Goal: Task Accomplishment & Management: Manage account settings

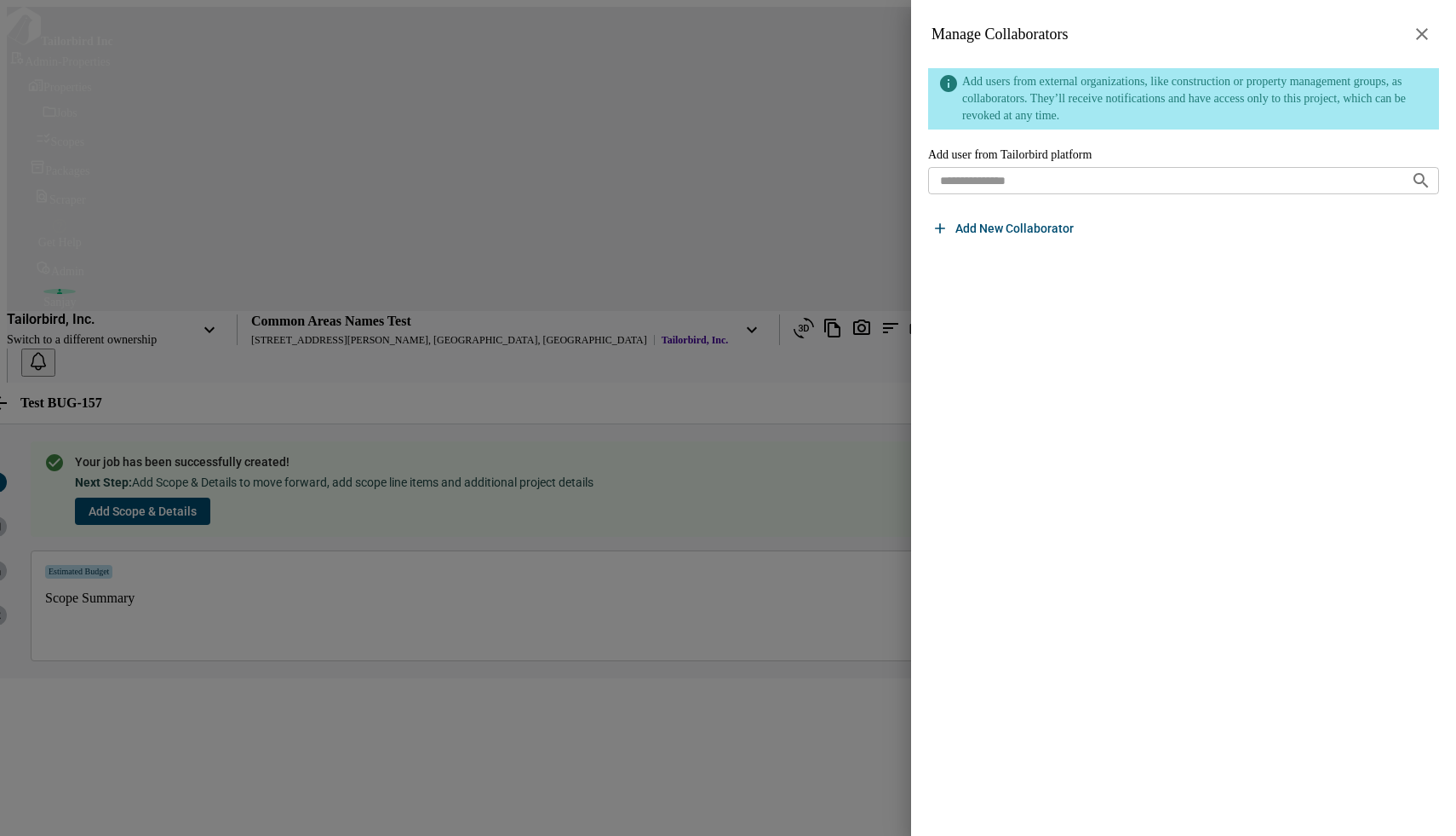
click at [1422, 30] on icon "button" at bounding box center [1422, 33] width 21 height 21
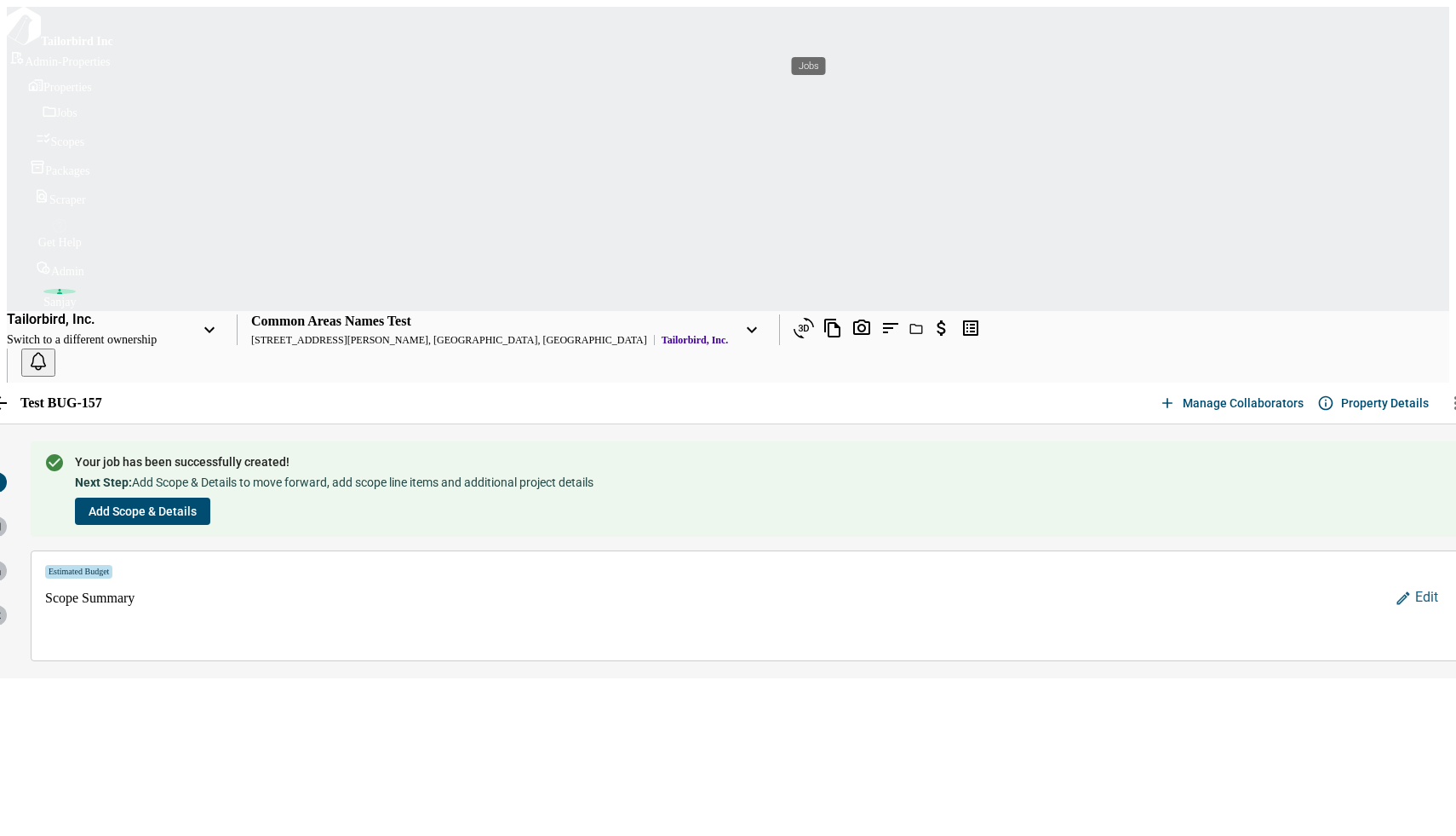
click at [909, 324] on icon "Jobs" at bounding box center [916, 328] width 14 height 10
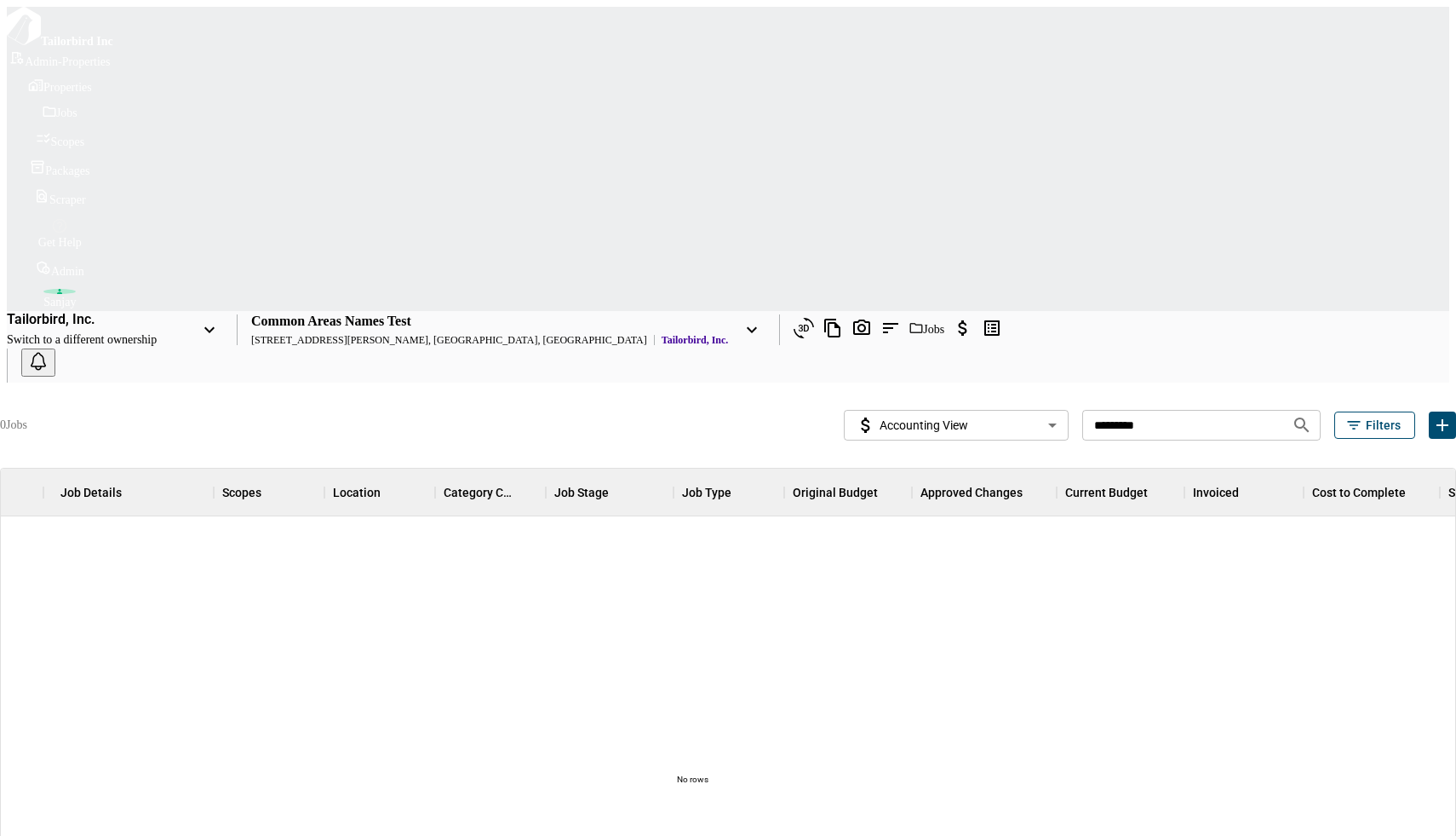
click at [978, 106] on body "**********" at bounding box center [728, 556] width 1442 height 1098
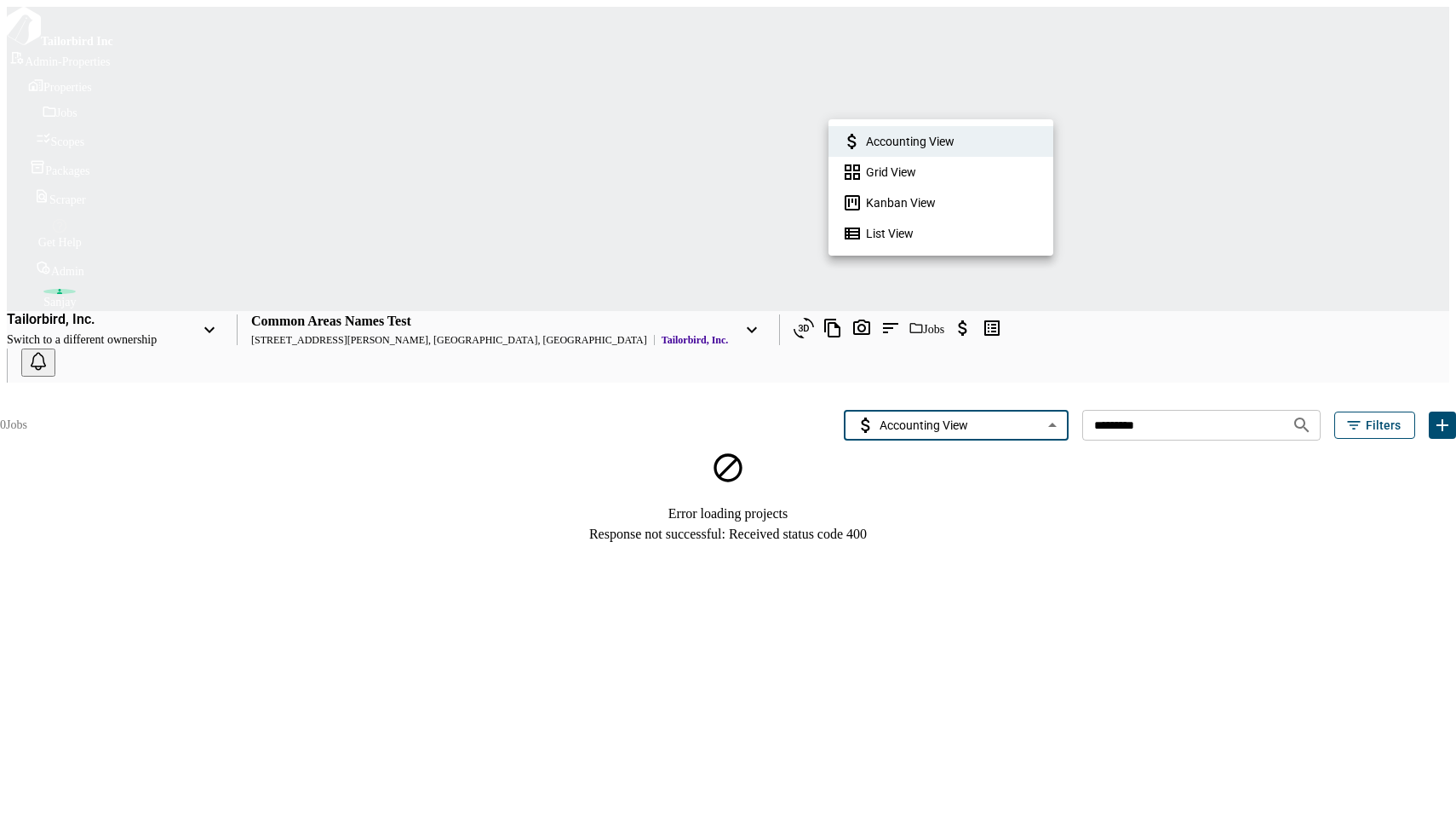
click at [903, 198] on span "Kanban View" at bounding box center [901, 202] width 70 height 17
type input "**********"
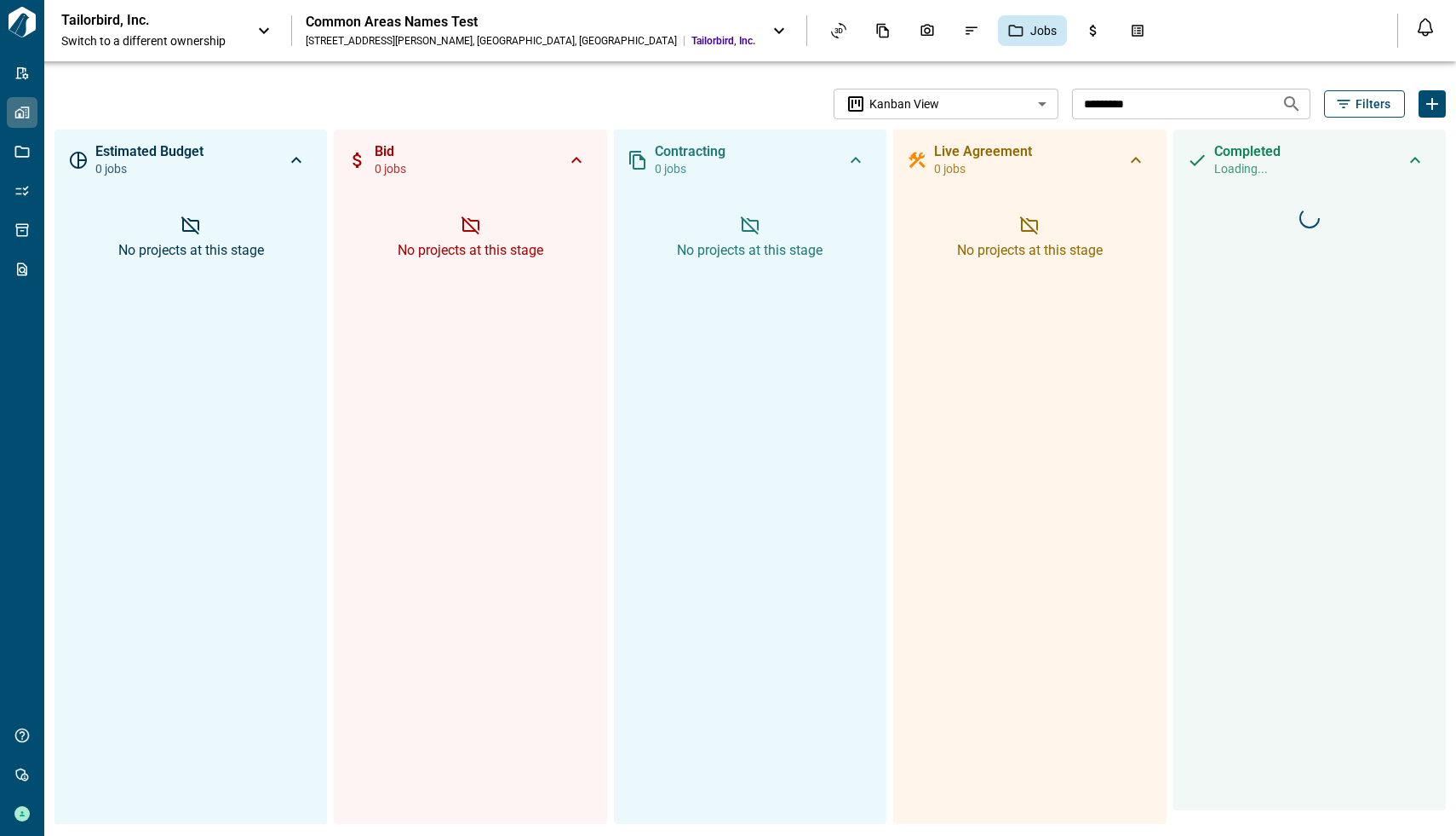
click at [769, 29] on icon at bounding box center [779, 30] width 21 height 21
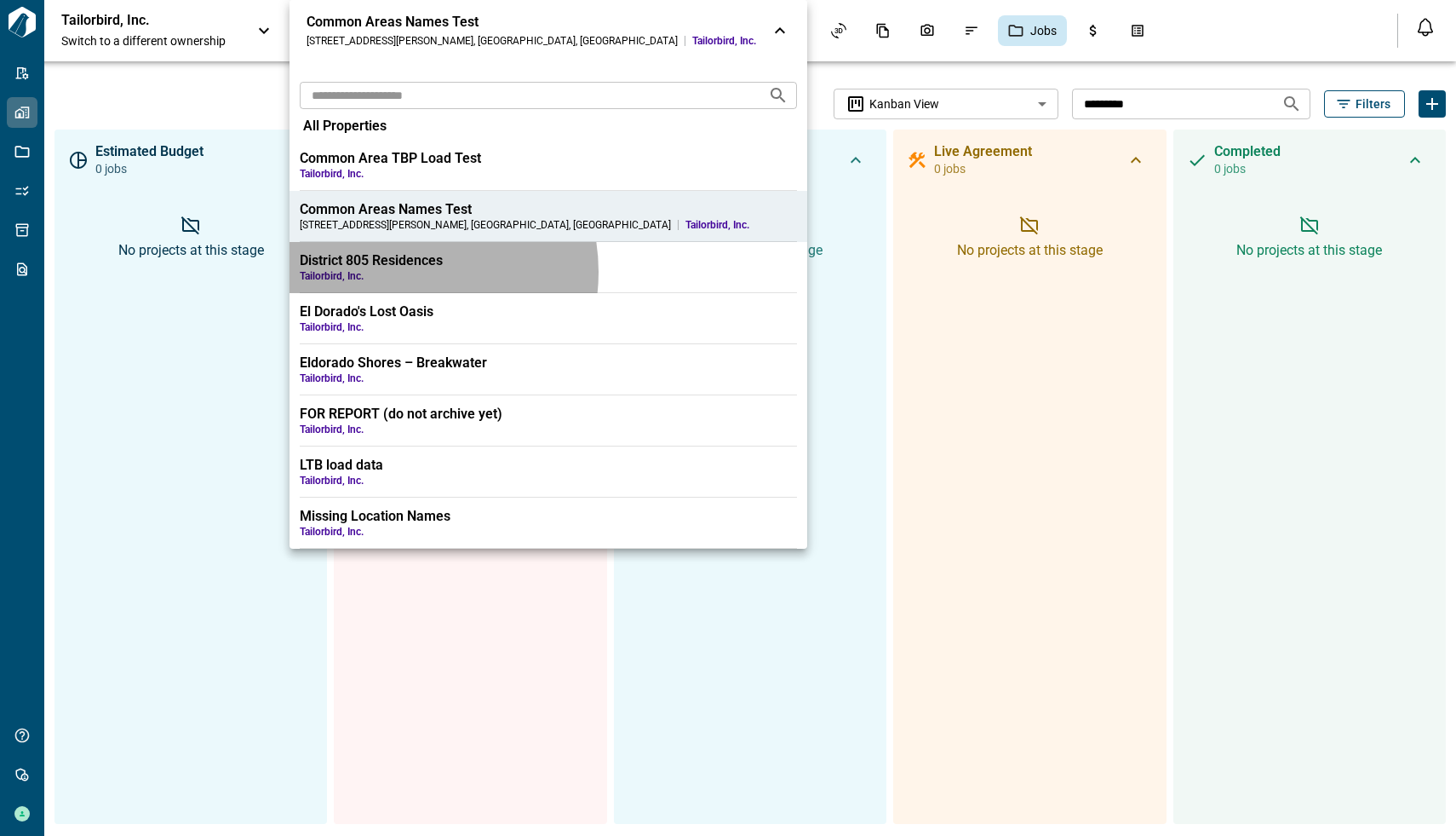
click at [402, 271] on span "Tailorbird, Inc." at bounding box center [549, 276] width 497 height 14
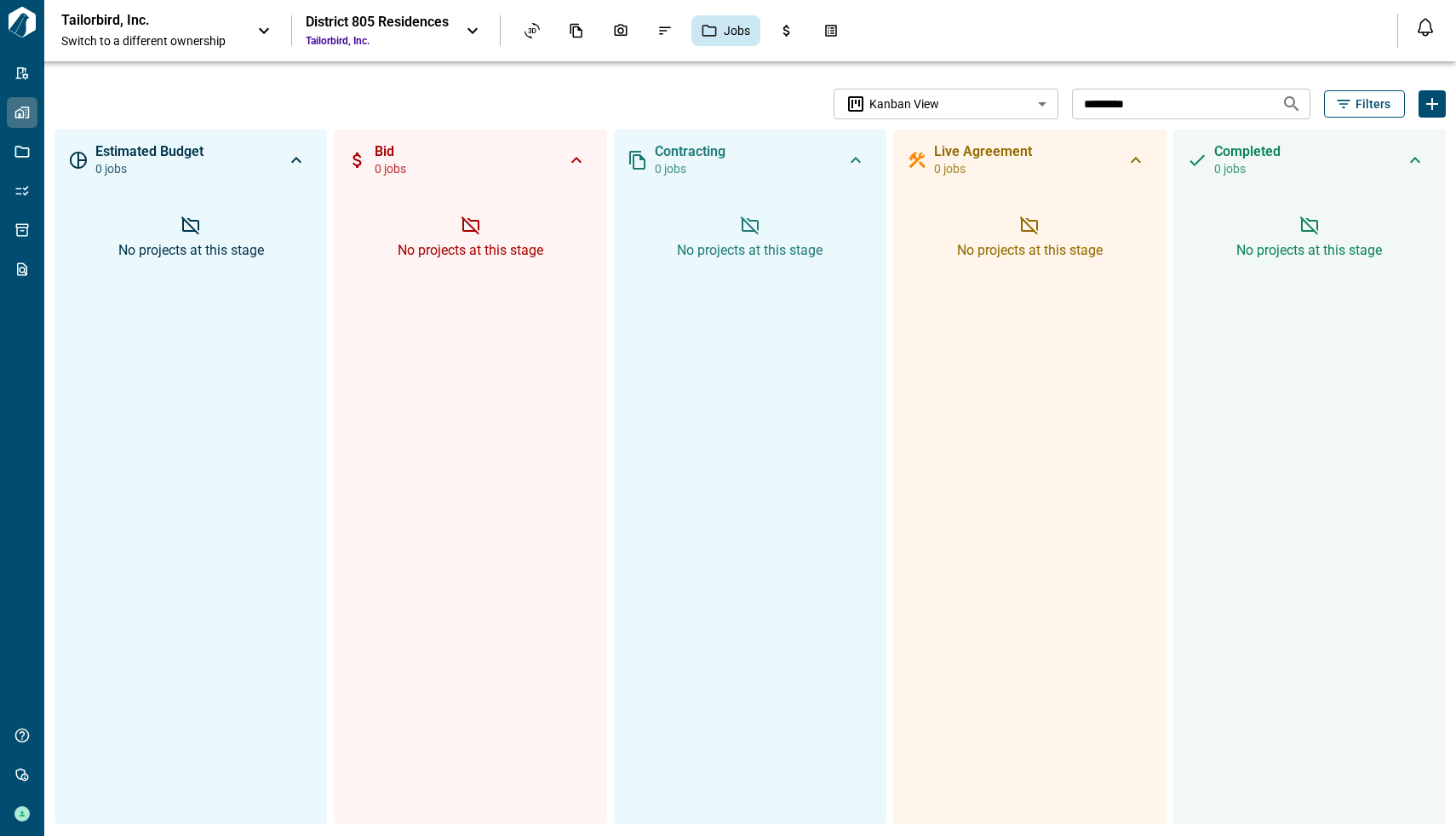
click at [244, 30] on div "Tailorbird, Inc. Switch to a different ownership" at bounding box center [167, 30] width 213 height 37
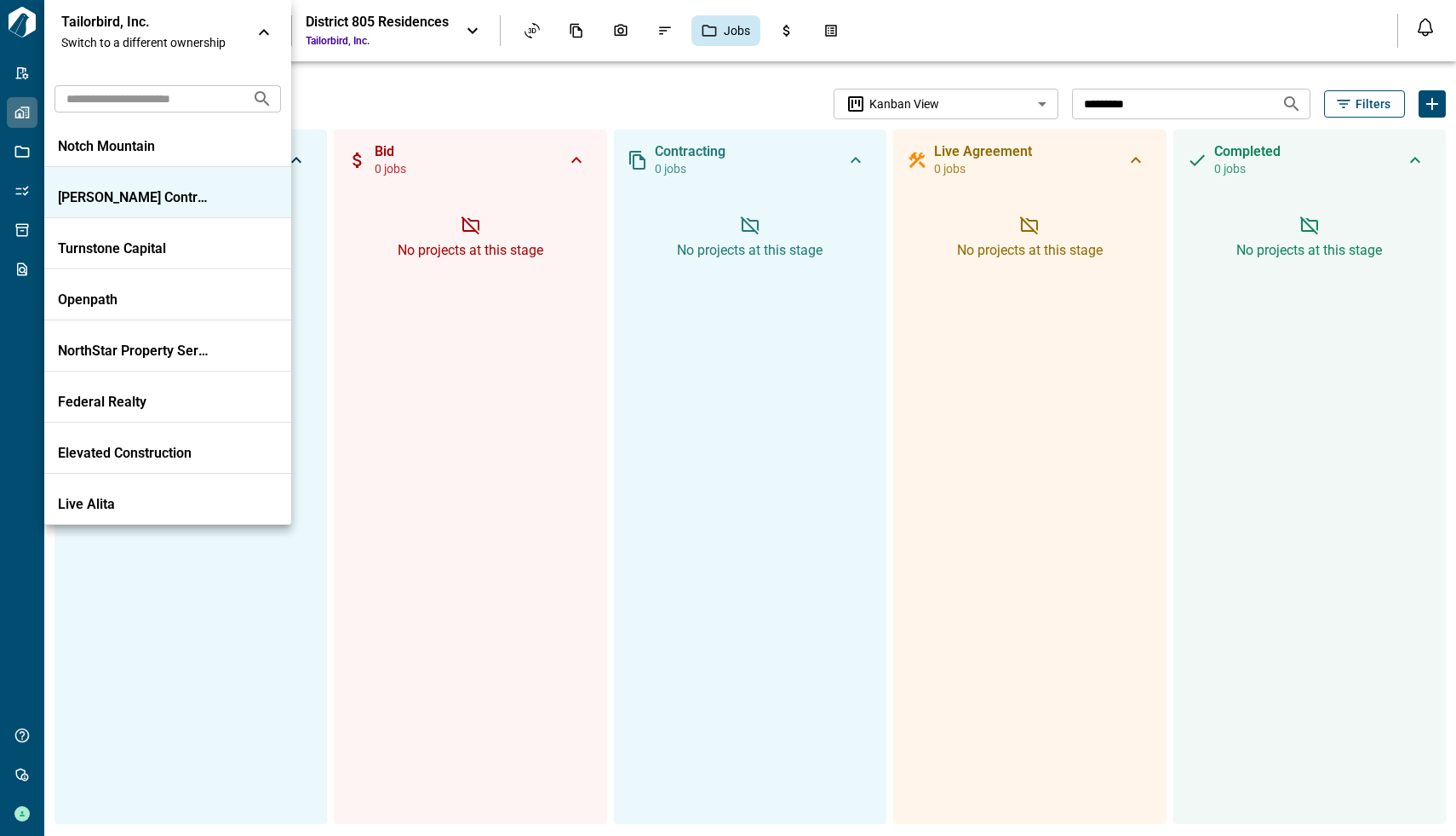
click at [146, 199] on p "[PERSON_NAME] Contracting" at bounding box center [135, 197] width 153 height 17
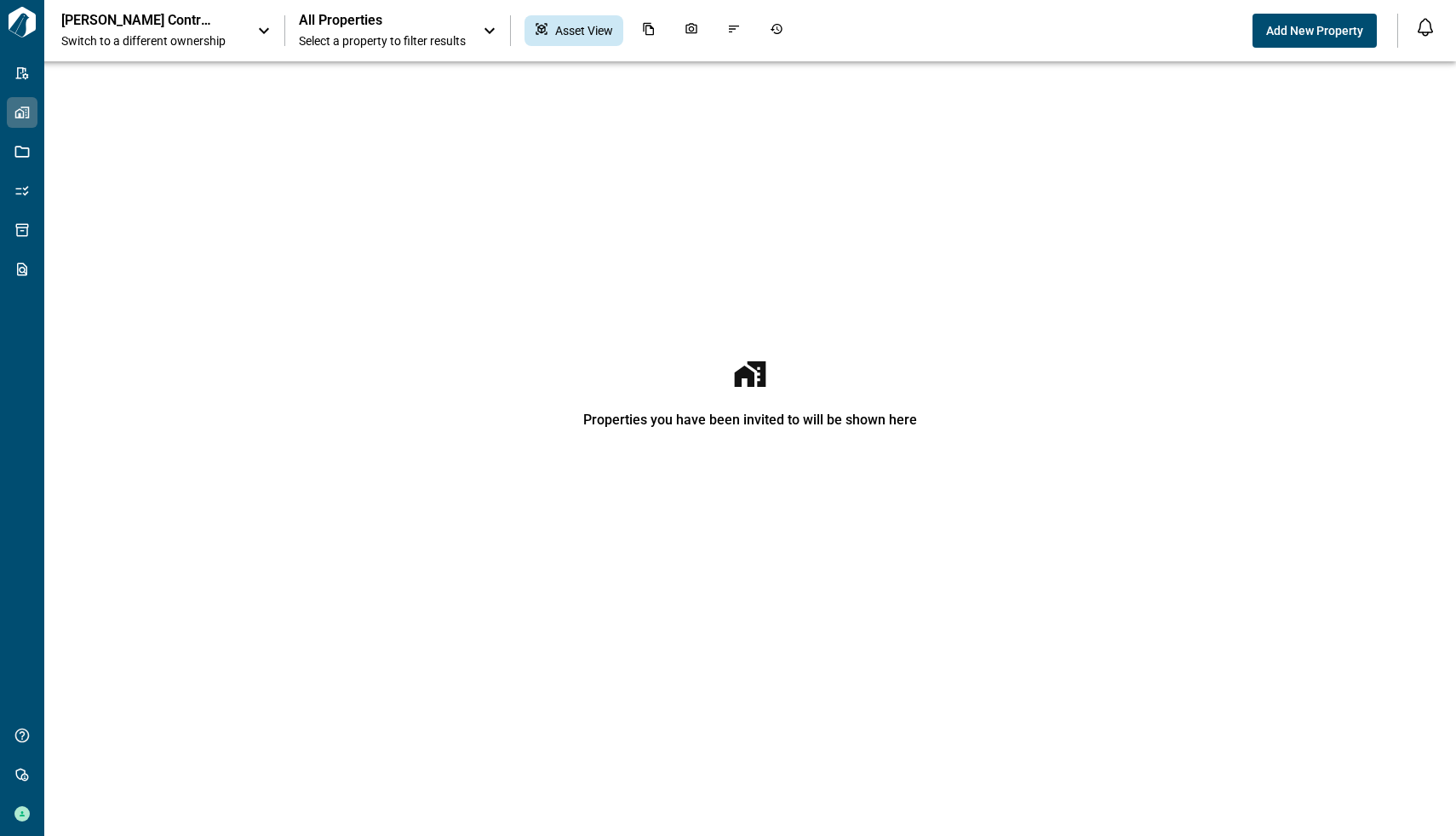
click at [251, 26] on div "[PERSON_NAME] Contracting Switch to a different ownership" at bounding box center [167, 30] width 213 height 37
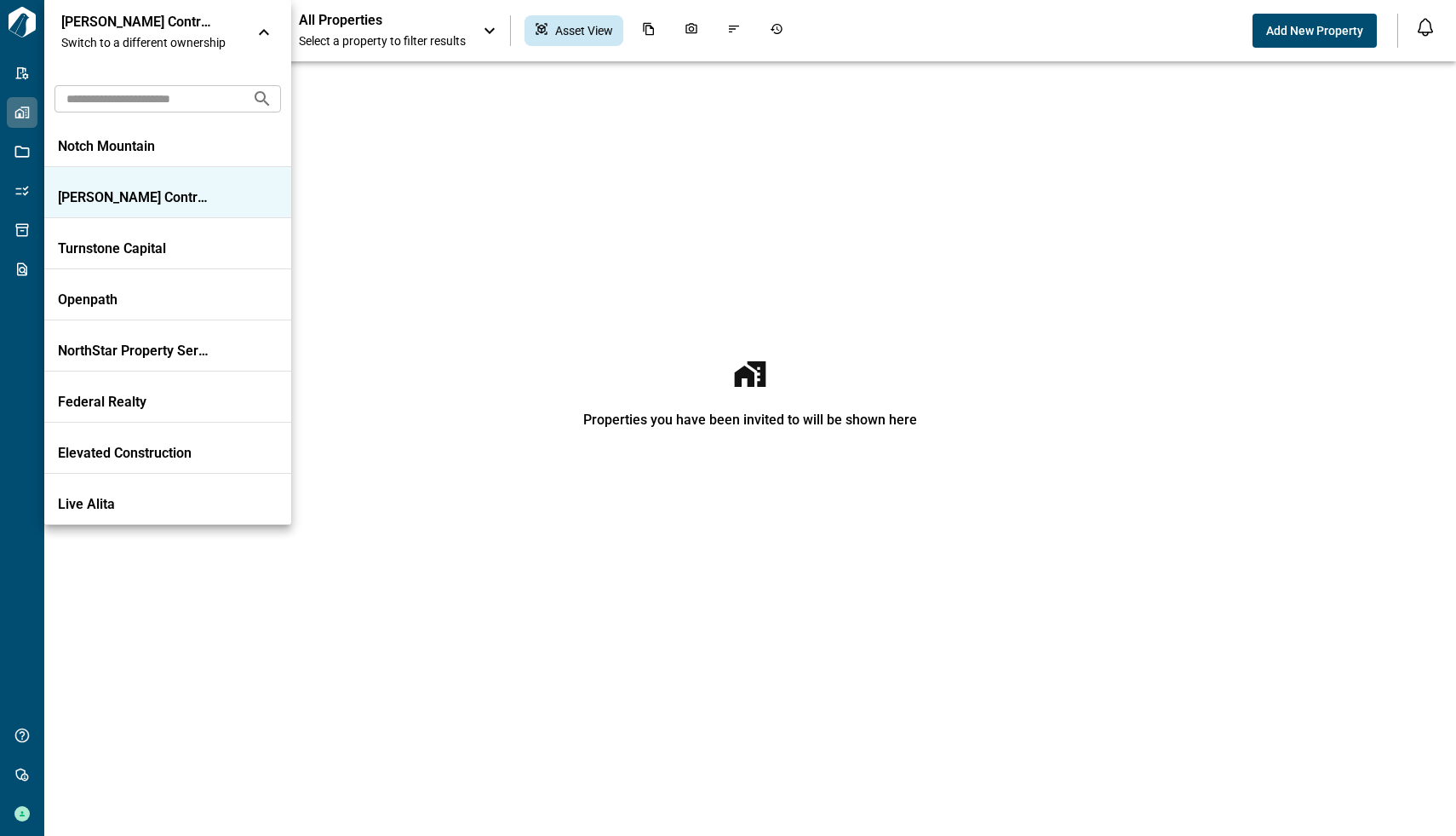
click at [154, 102] on input "text" at bounding box center [146, 98] width 184 height 31
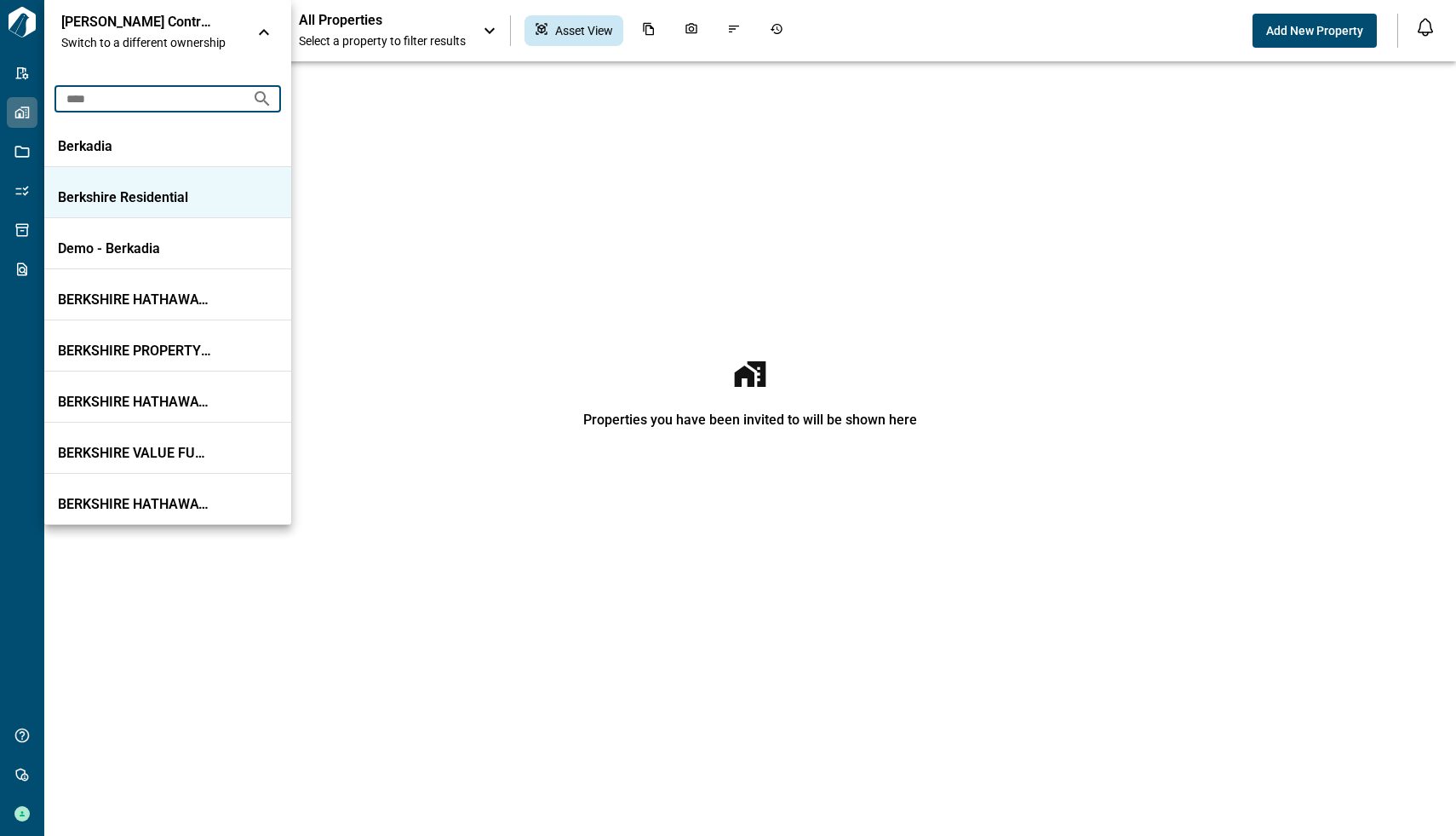
type input "****"
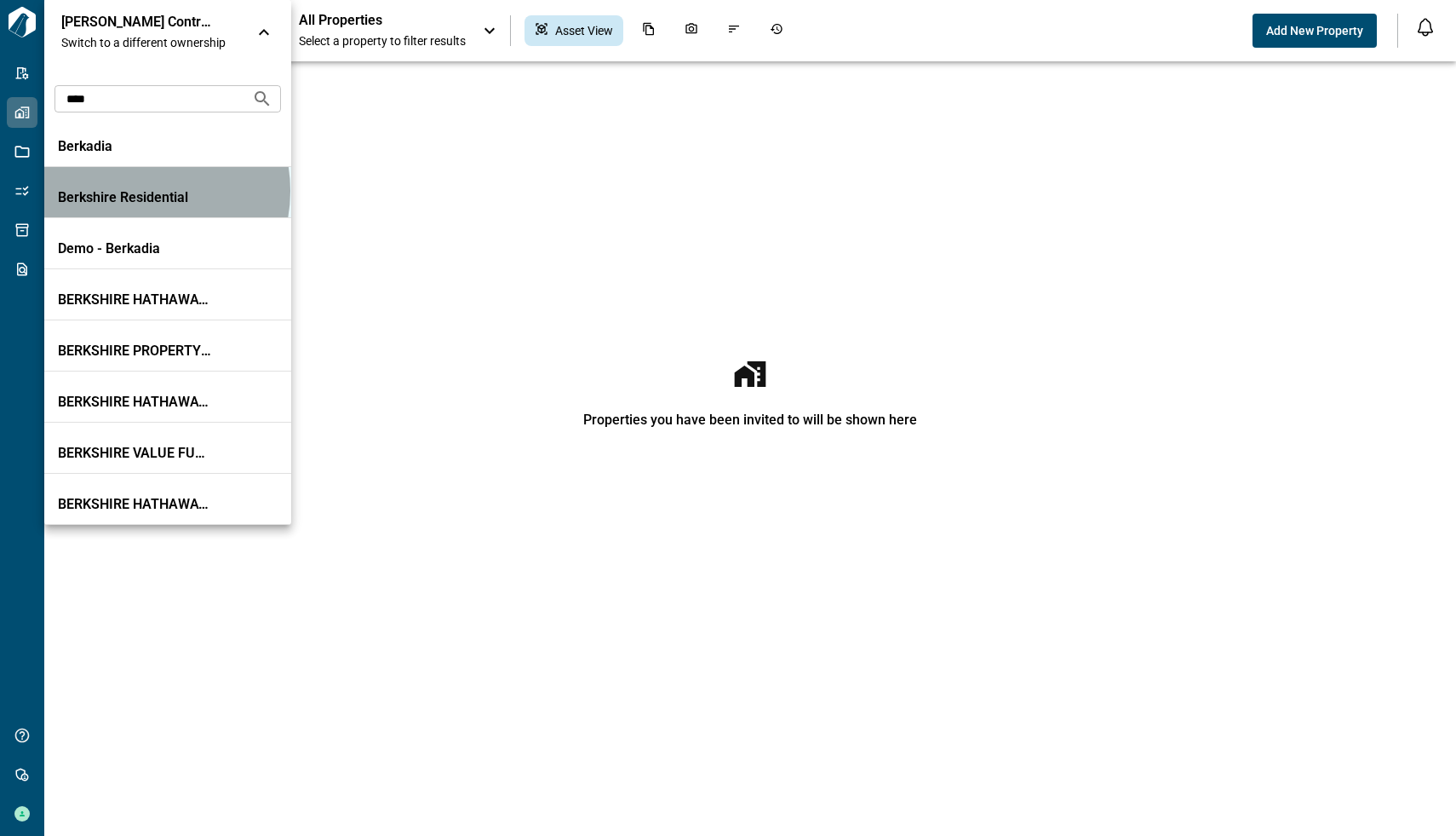
click at [136, 191] on p "Berkshire Residential" at bounding box center [135, 197] width 153 height 17
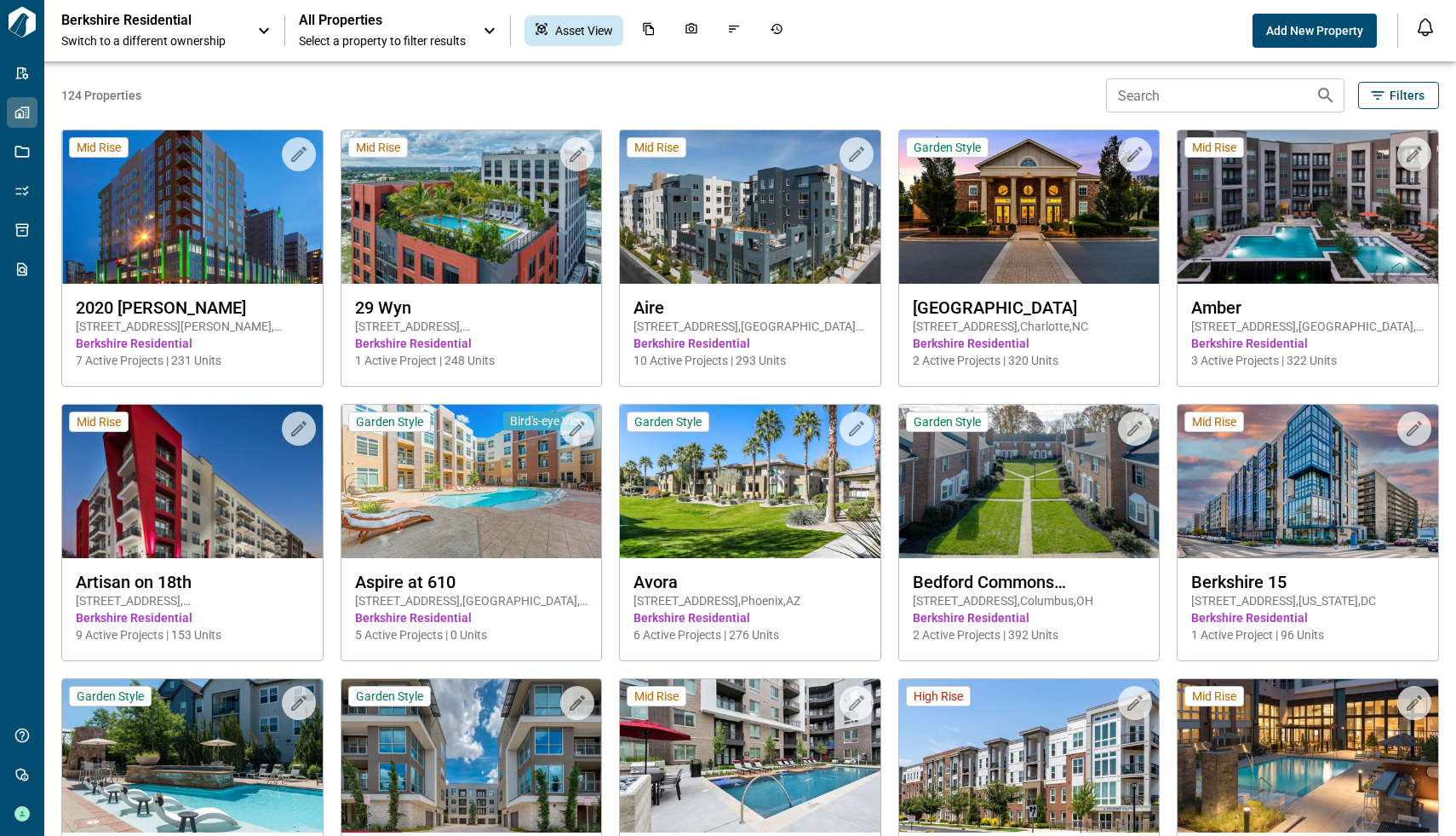
click at [490, 28] on icon at bounding box center [490, 30] width 21 height 21
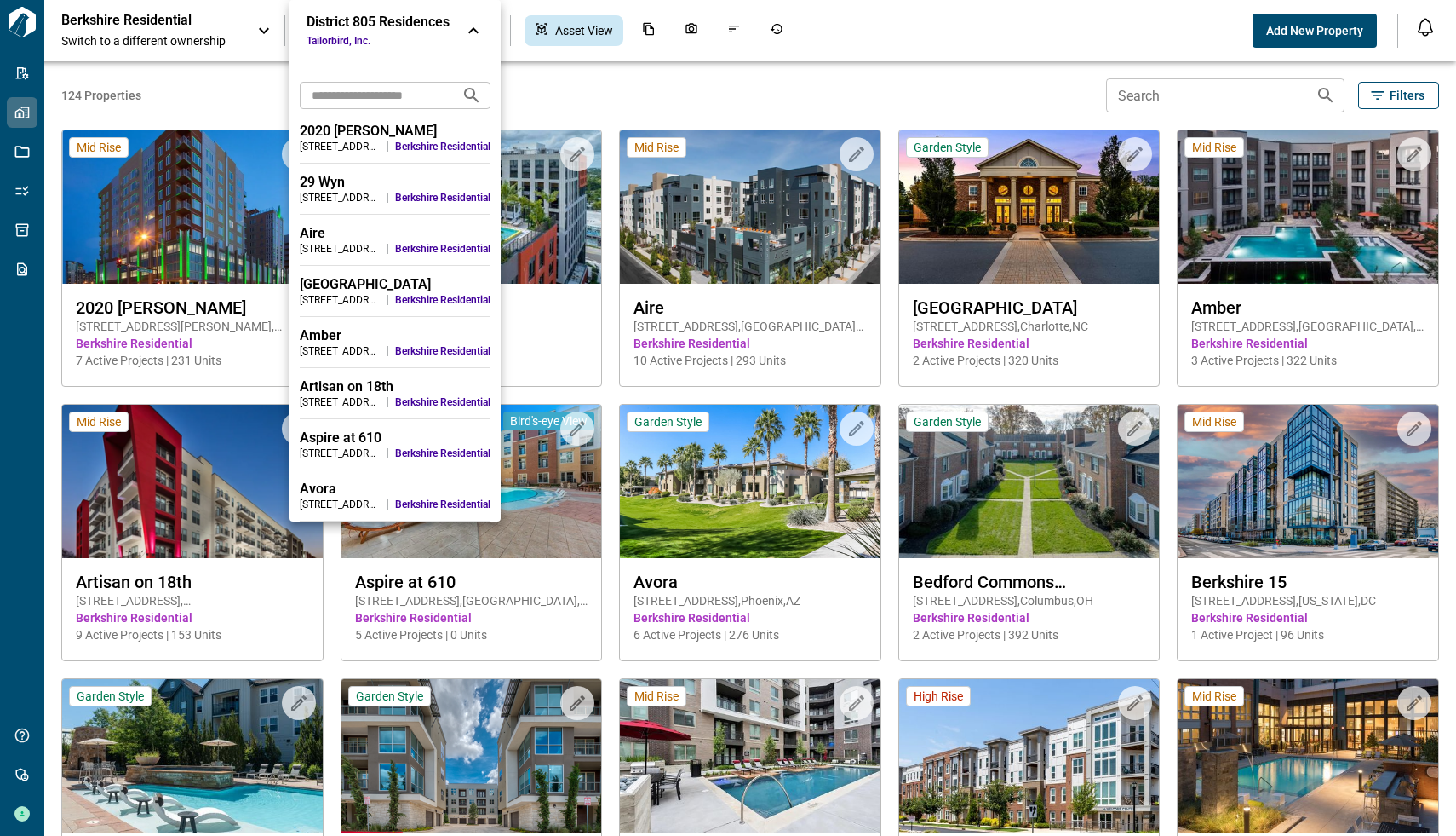
click at [800, 118] on div at bounding box center [728, 418] width 1456 height 836
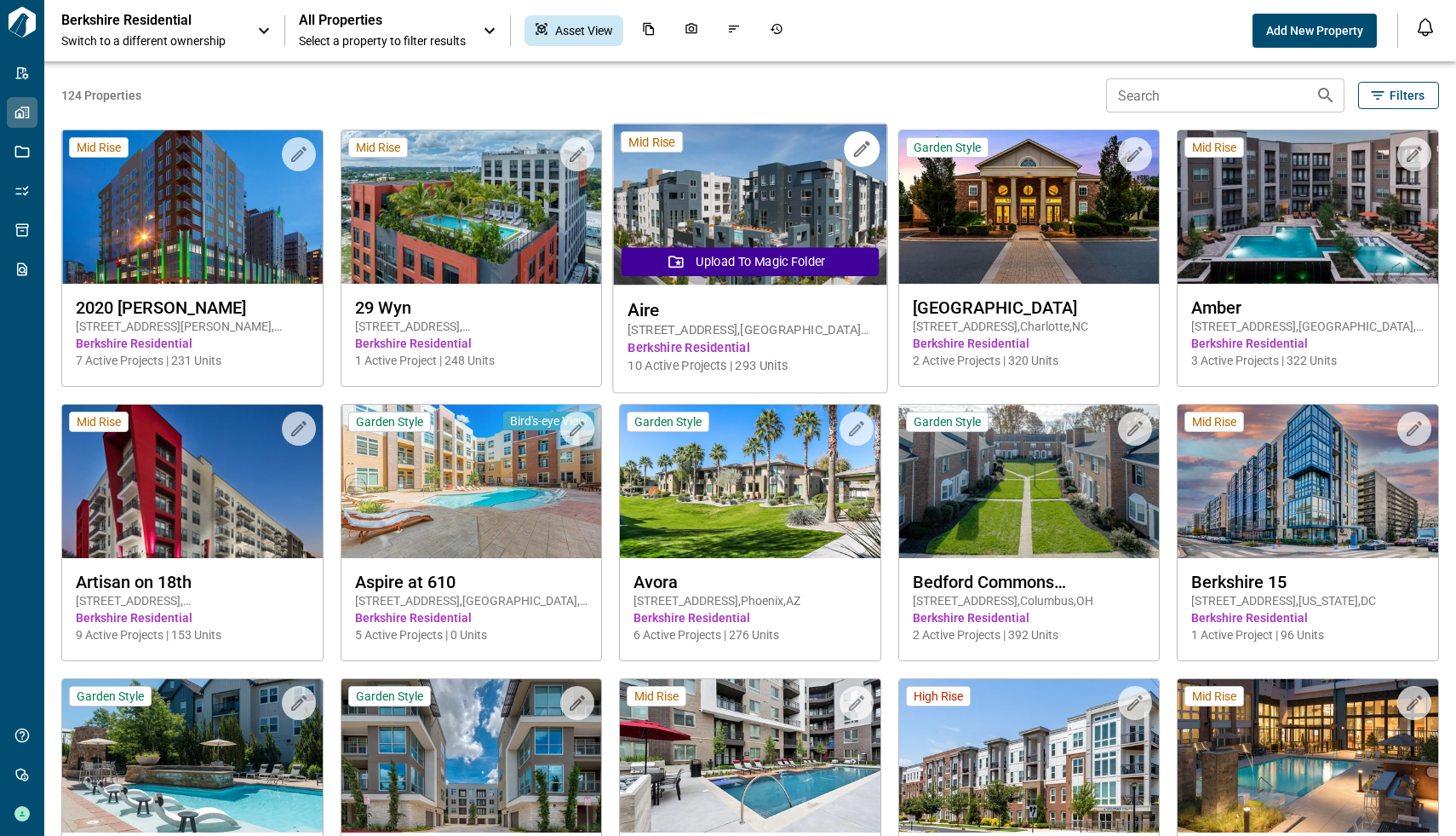
click at [736, 196] on img at bounding box center [750, 205] width 273 height 161
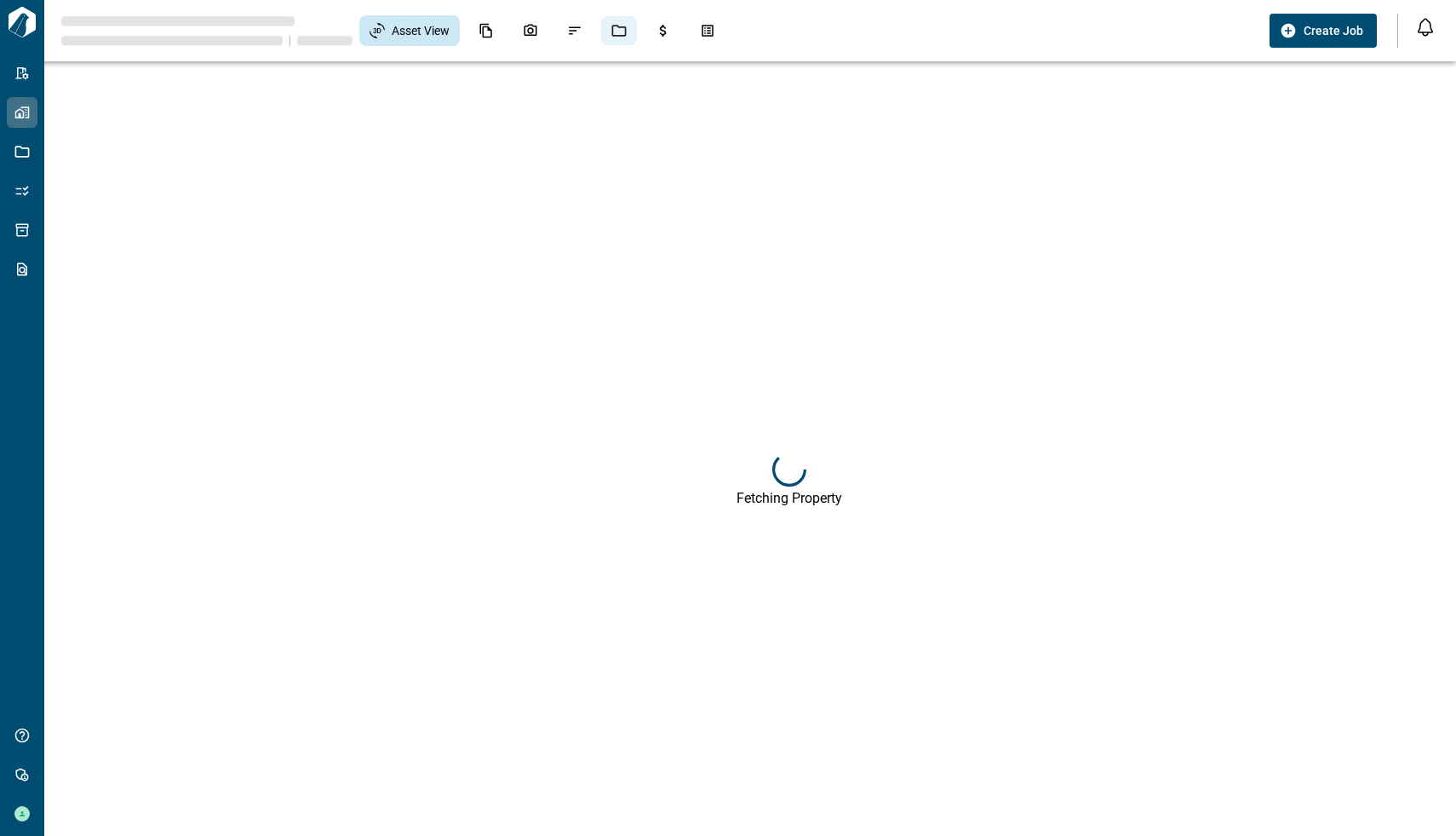
click at [625, 33] on icon "Jobs" at bounding box center [619, 30] width 16 height 16
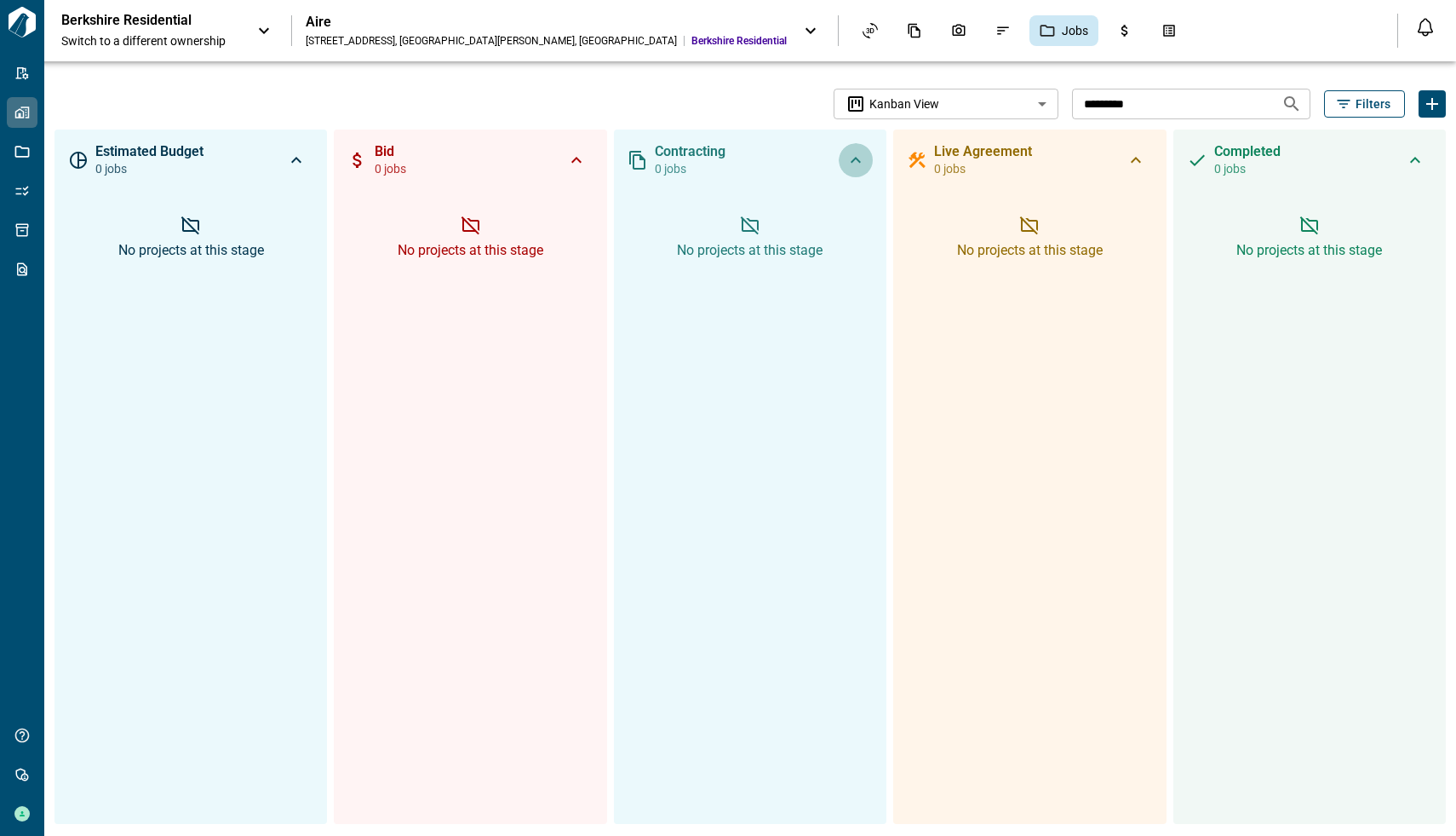
click at [850, 156] on icon "button" at bounding box center [855, 159] width 21 height 21
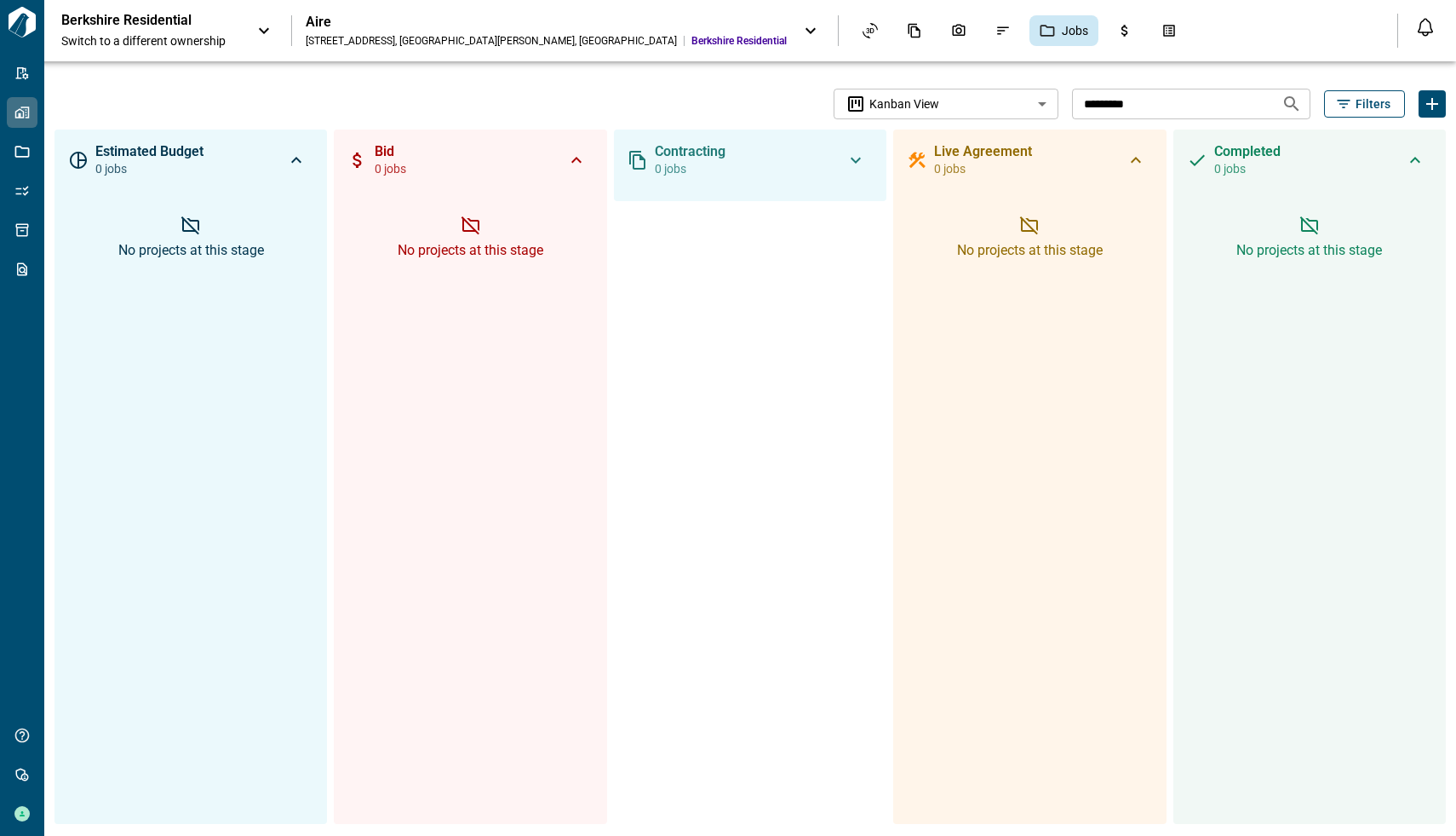
click at [850, 156] on icon "button" at bounding box center [855, 159] width 21 height 21
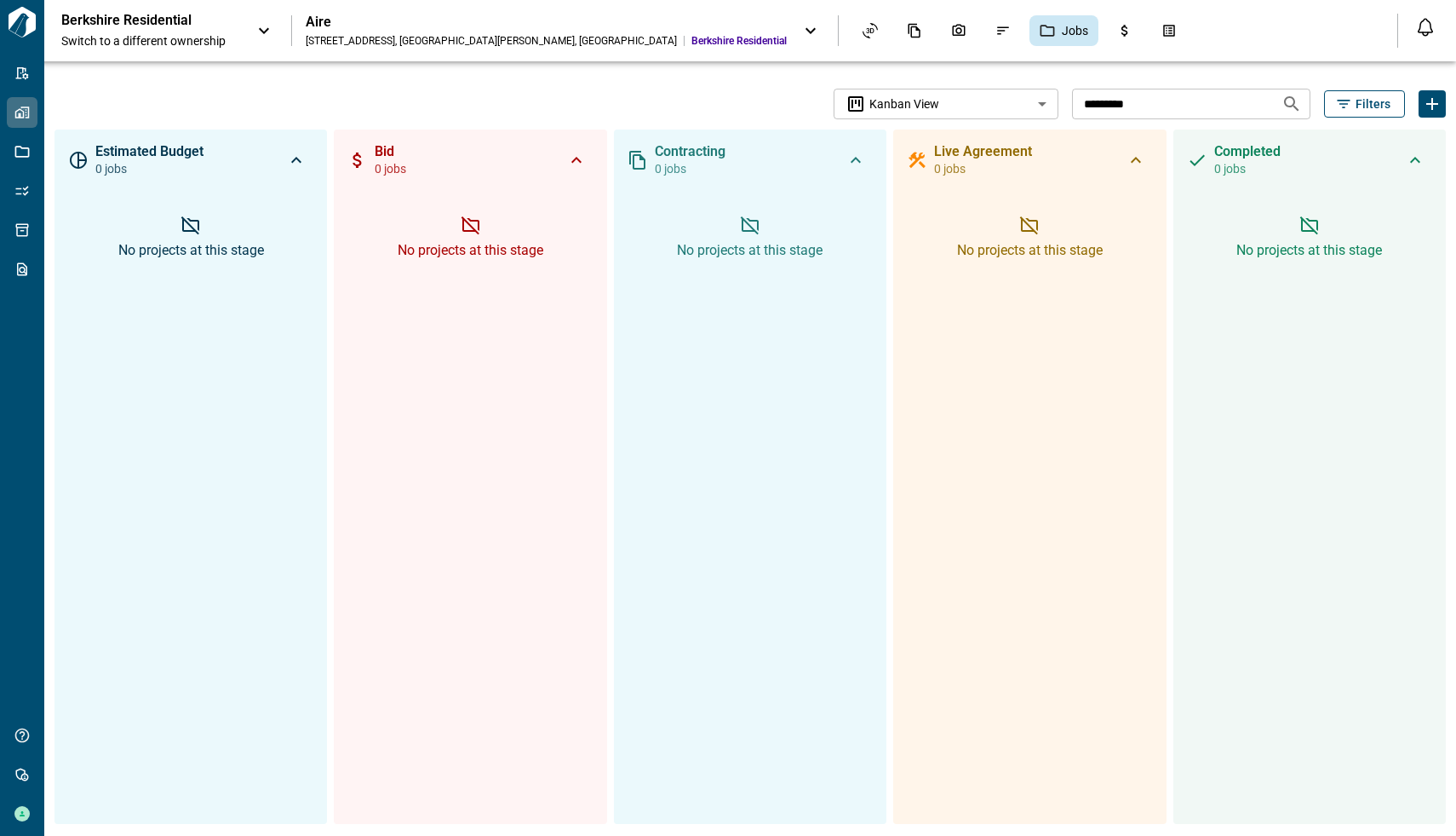
click at [612, 32] on div "Berkshire Residential Switch to a different ownership Aire [STREET_ADDRESS] [GE…" at bounding box center [719, 30] width 1315 height 37
click at [800, 29] on icon at bounding box center [810, 30] width 21 height 21
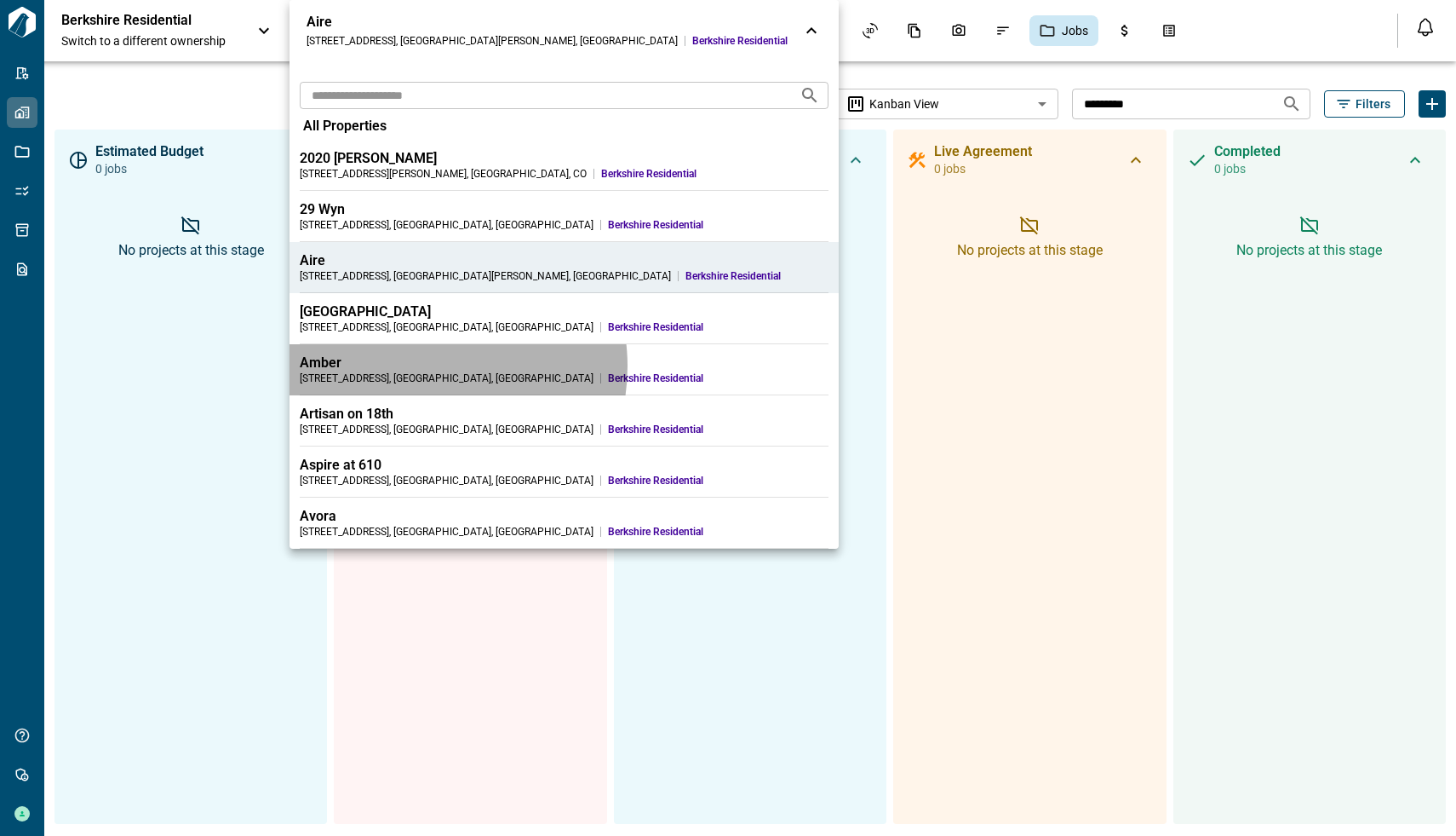
click at [426, 366] on div "Amber" at bounding box center [564, 362] width 529 height 17
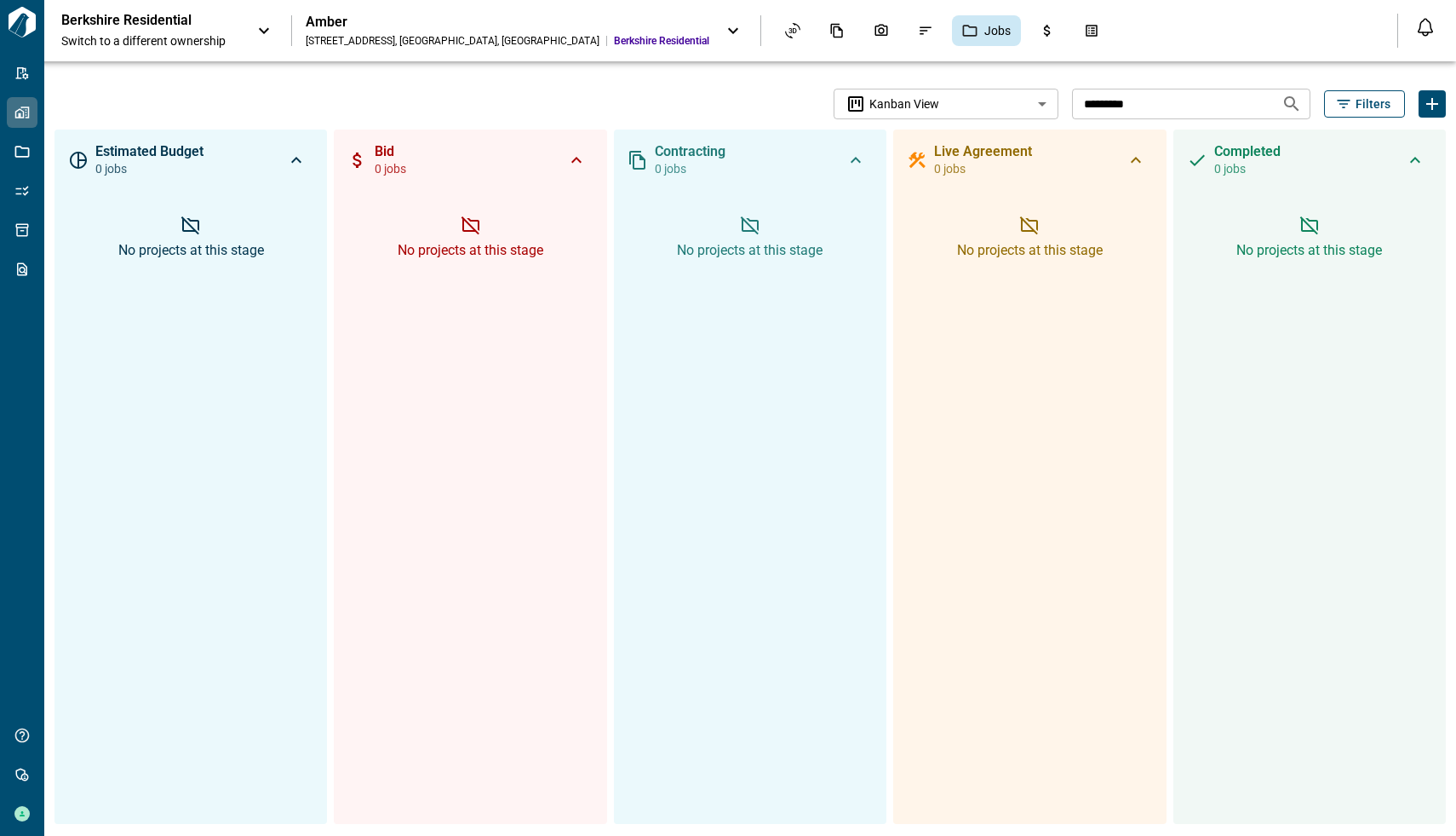
click at [1020, 103] on body "**********" at bounding box center [728, 418] width 1456 height 836
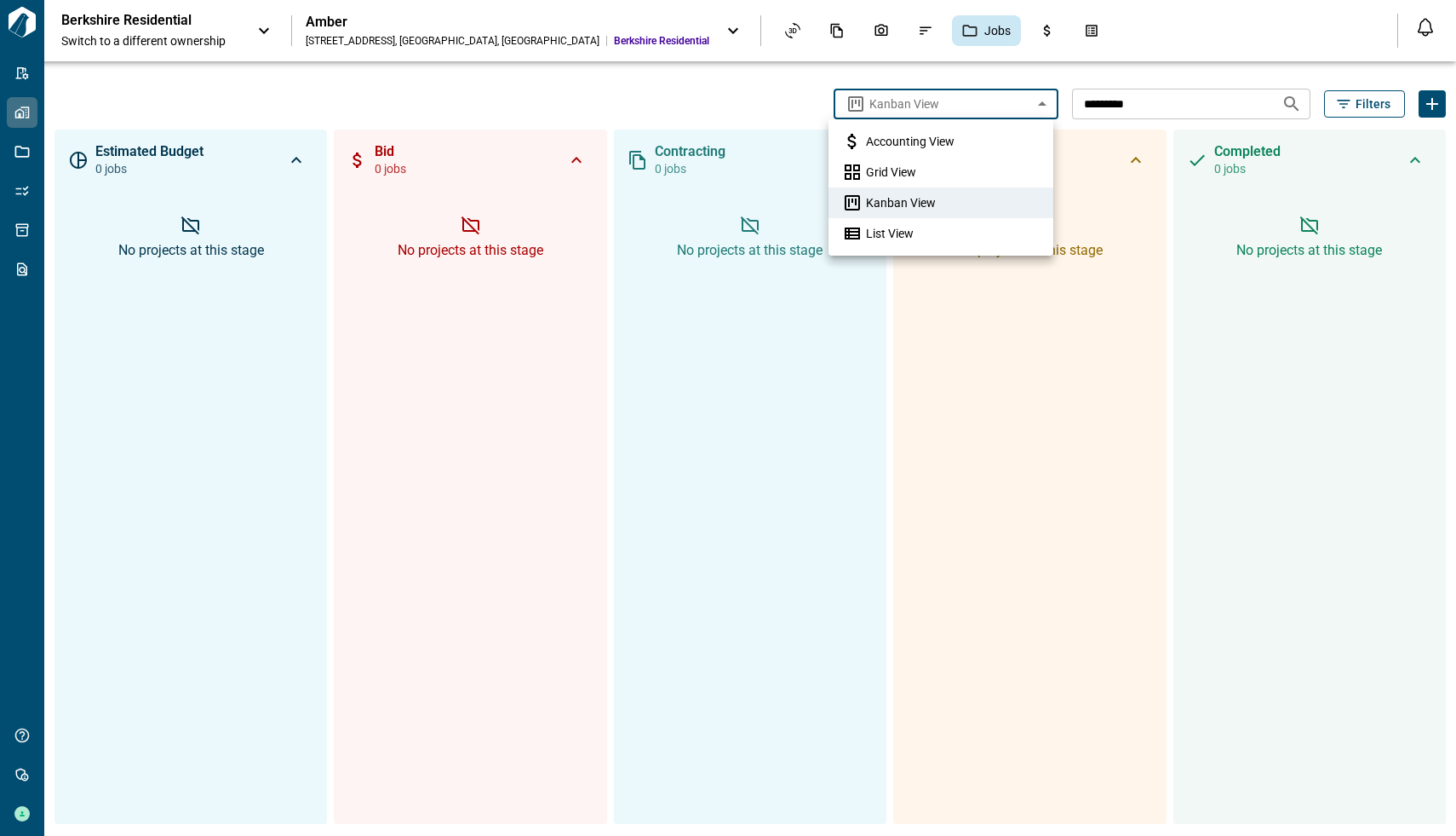
click at [959, 173] on li "Grid View" at bounding box center [941, 171] width 225 height 30
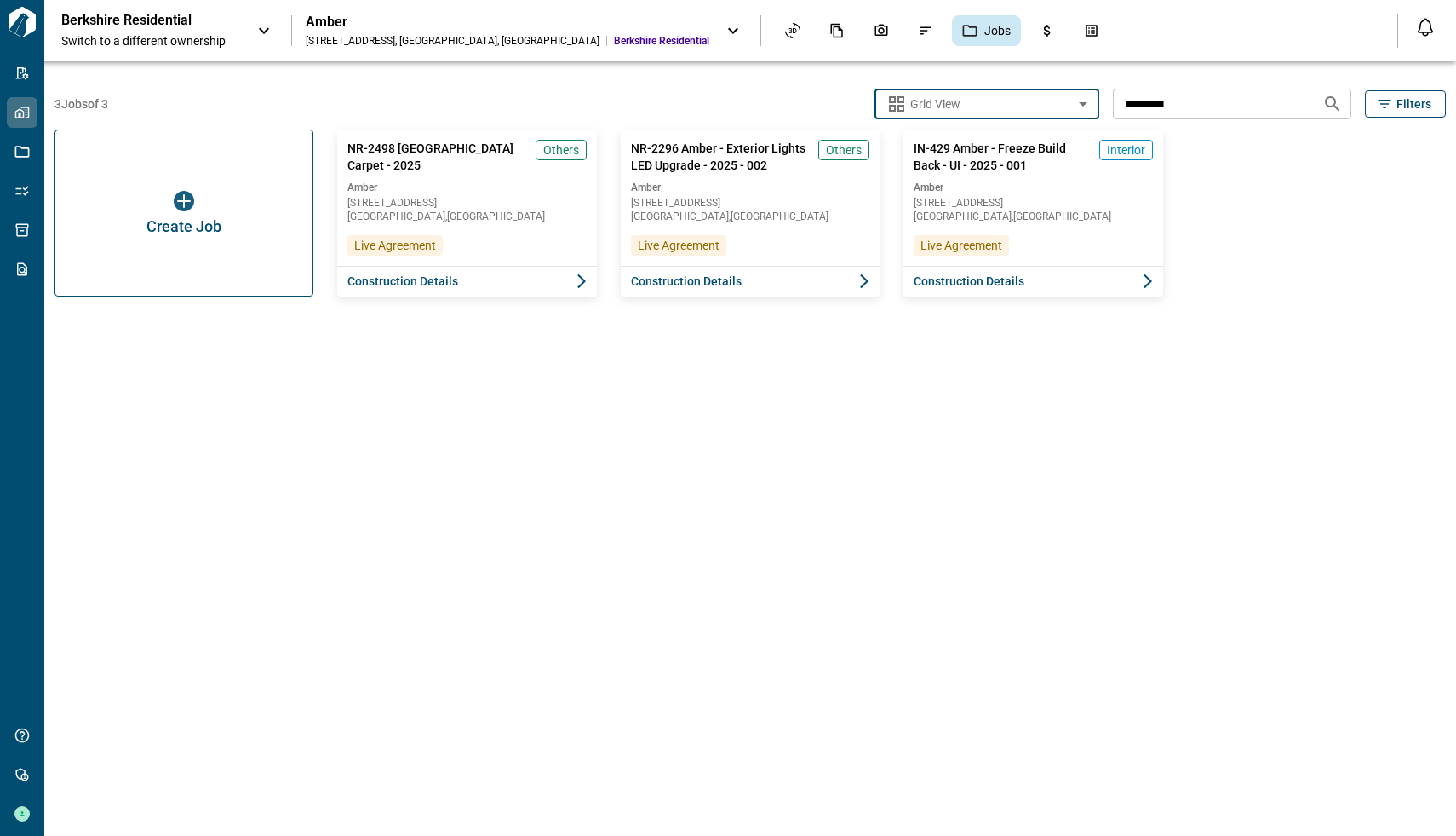
click at [1010, 99] on body "Tailorbird Inc Admin-Properties Properties Jobs Scopes Packages Scraper Get Hel…" at bounding box center [728, 418] width 1456 height 836
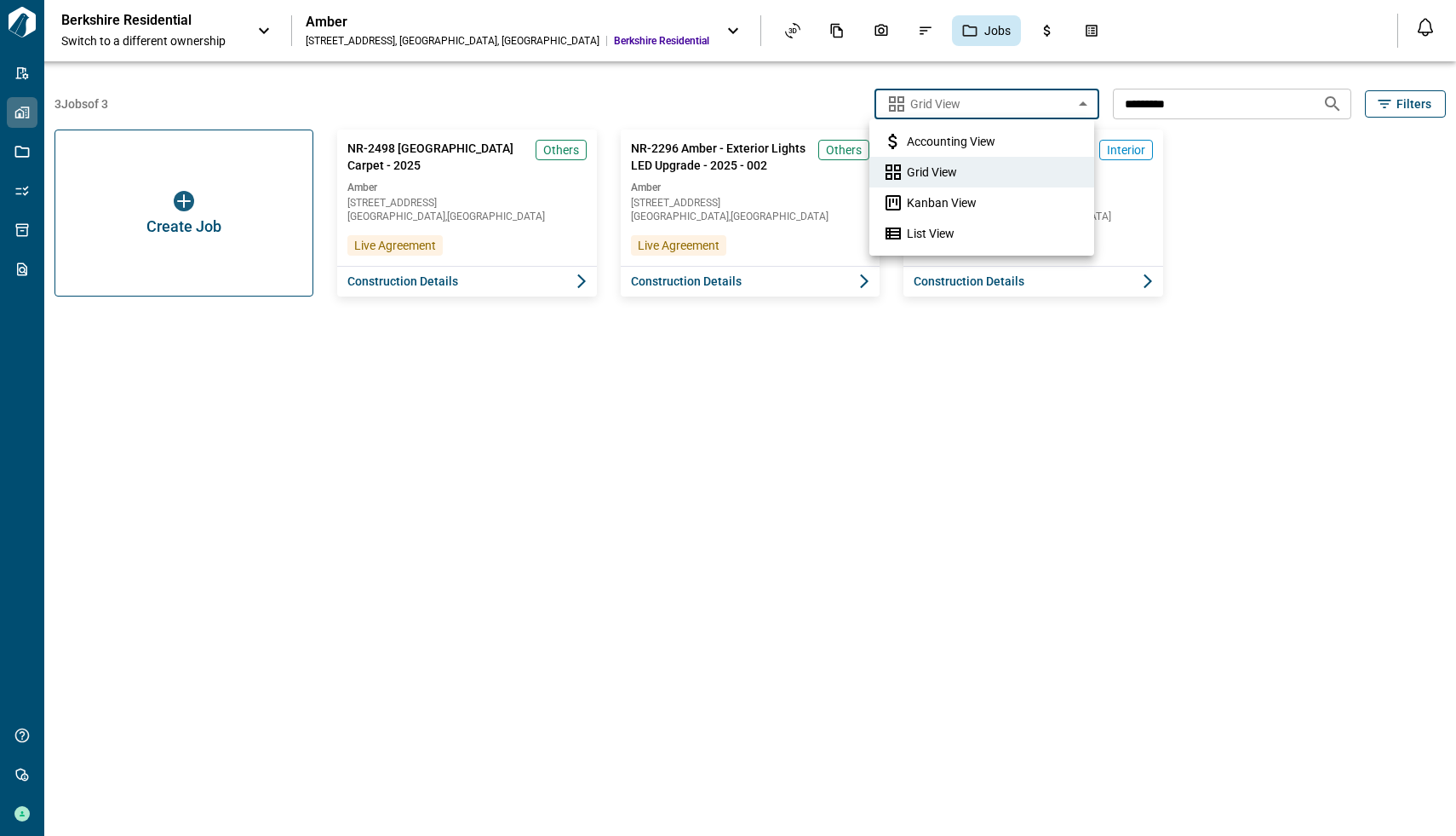
click at [952, 194] on span "Kanban View" at bounding box center [941, 202] width 70 height 17
type input "**********"
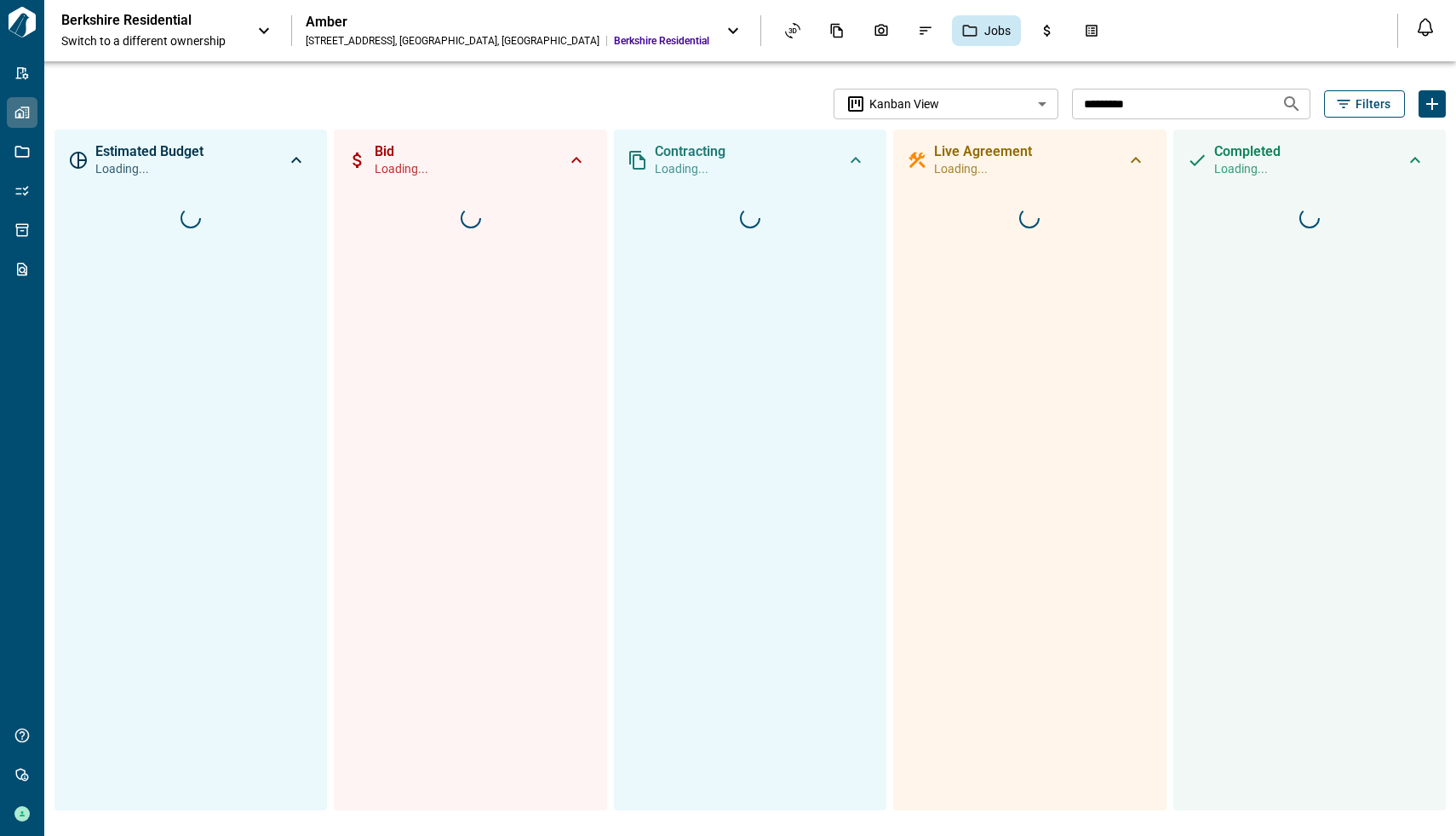
click at [555, 29] on div "Amber [STREET_ADDRESS] [GEOGRAPHIC_DATA] Residential" at bounding box center [524, 30] width 437 height 34
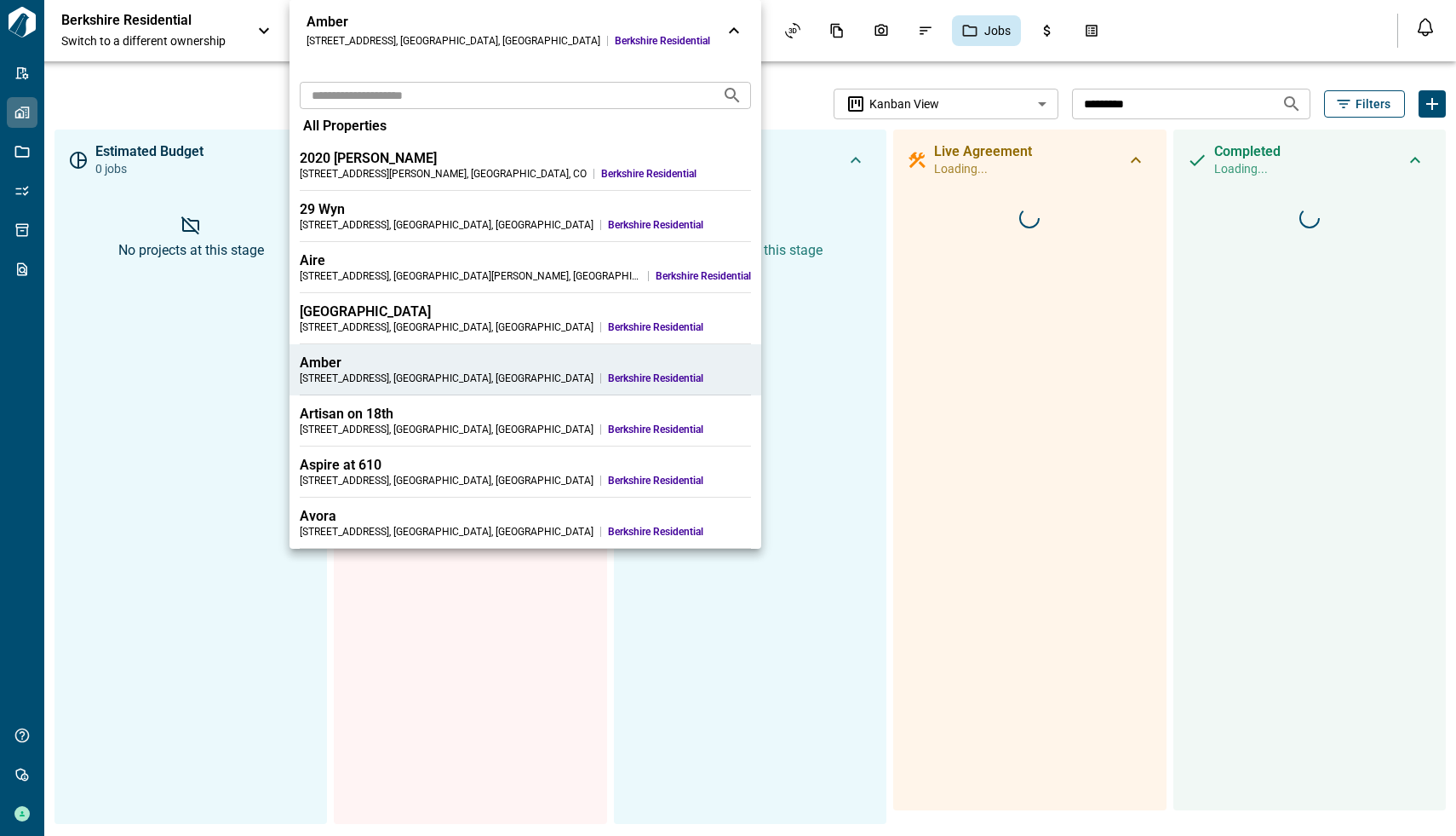
click at [382, 430] on div "[STREET_ADDRESS]" at bounding box center [446, 430] width 294 height 14
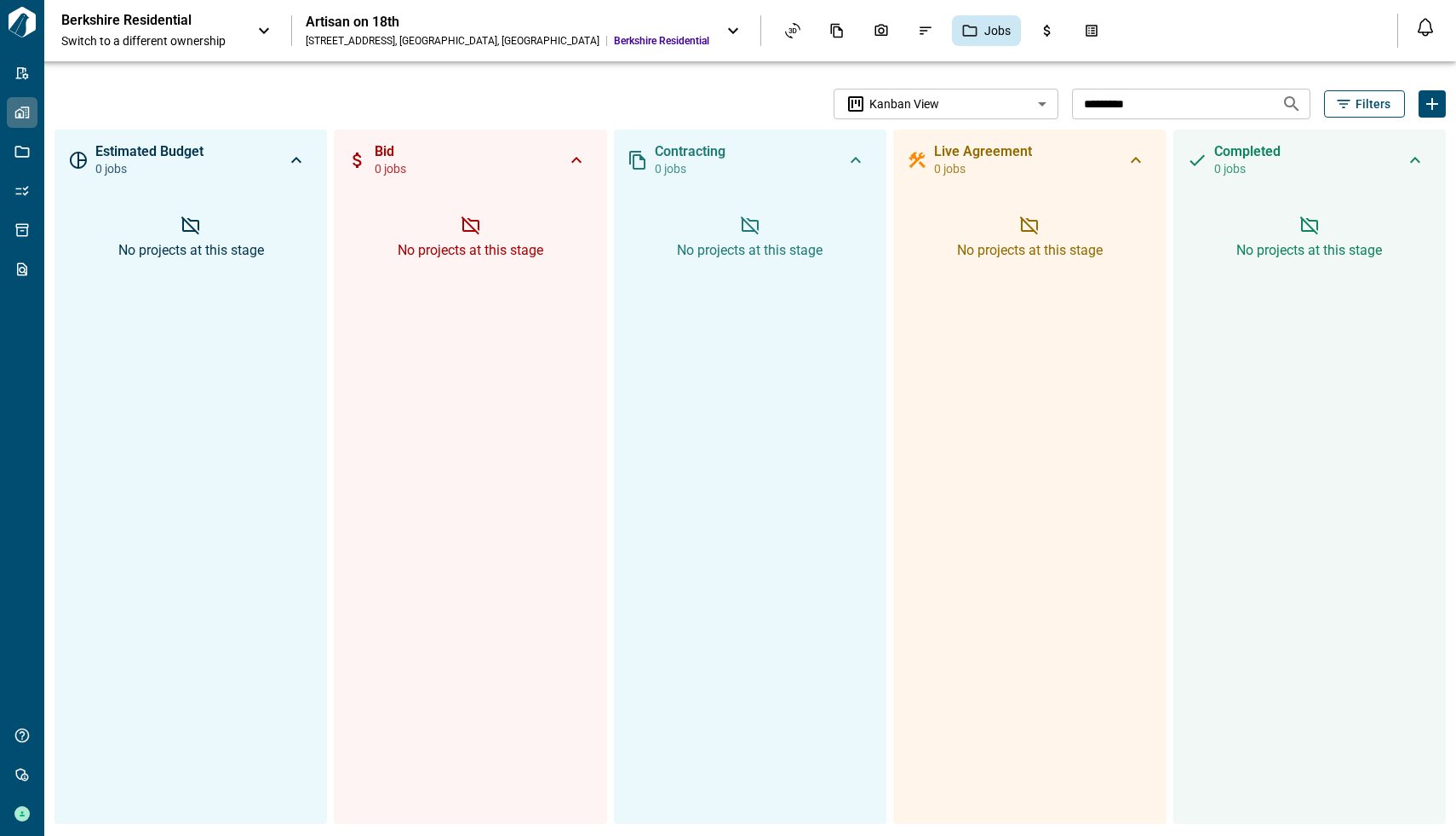
click at [723, 29] on icon at bounding box center [732, 30] width 21 height 21
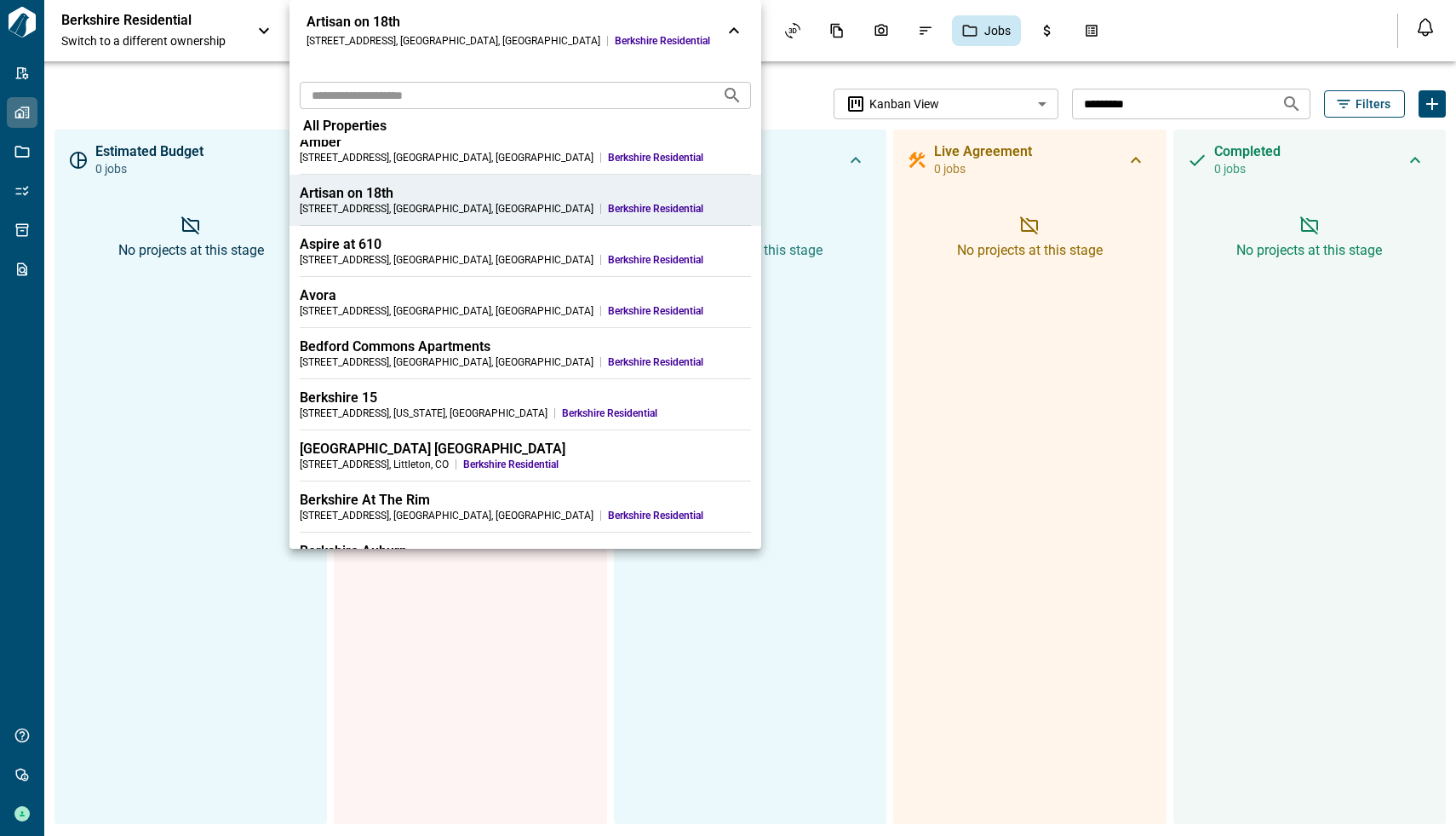
scroll to position [223, 0]
click at [448, 462] on div "[STREET_ADDRESS]" at bounding box center [375, 461] width 149 height 14
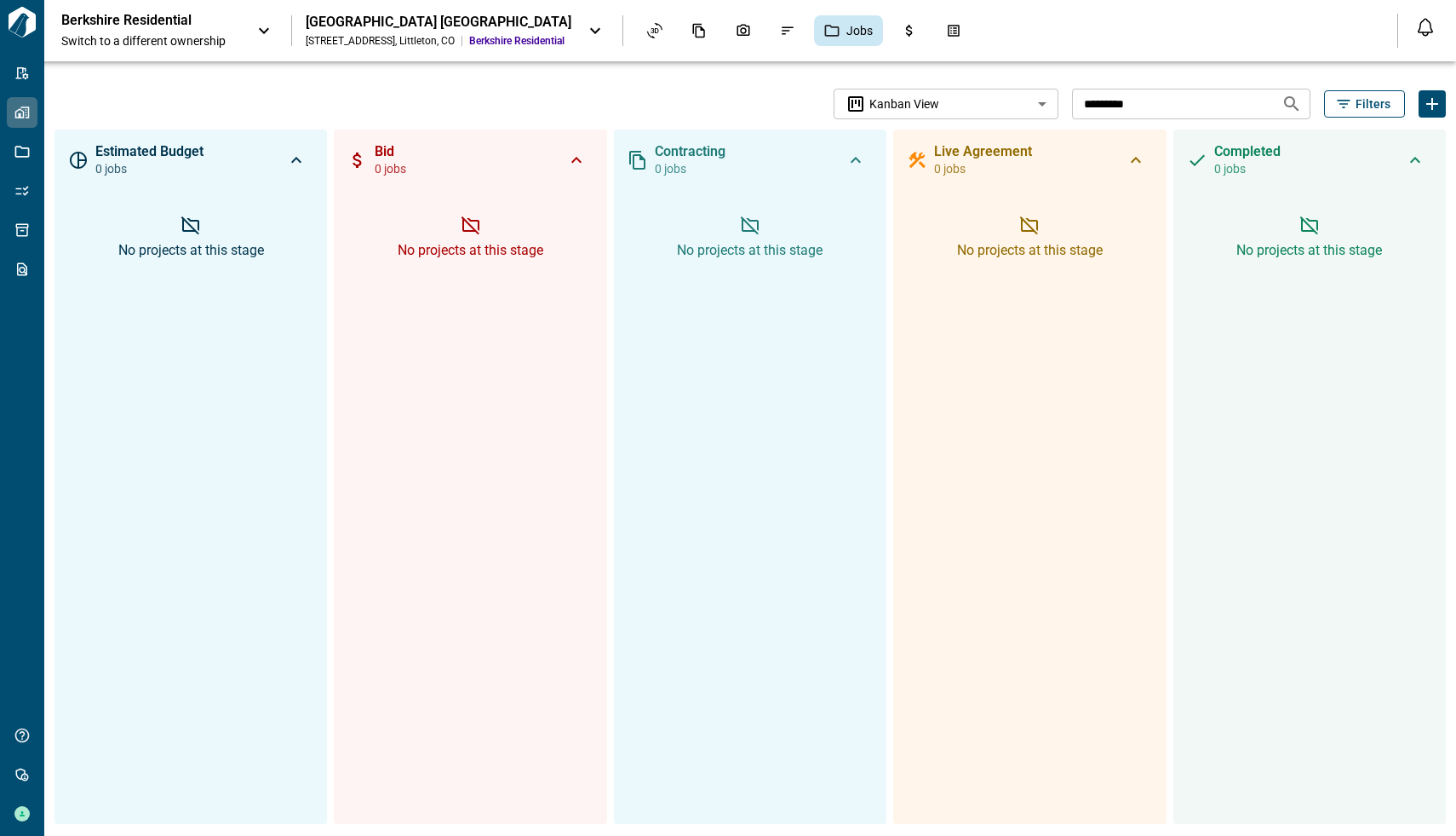
click at [606, 35] on div "[GEOGRAPHIC_DATA] [STREET_ADDRESS] [GEOGRAPHIC_DATA] Residential" at bounding box center [455, 30] width 300 height 34
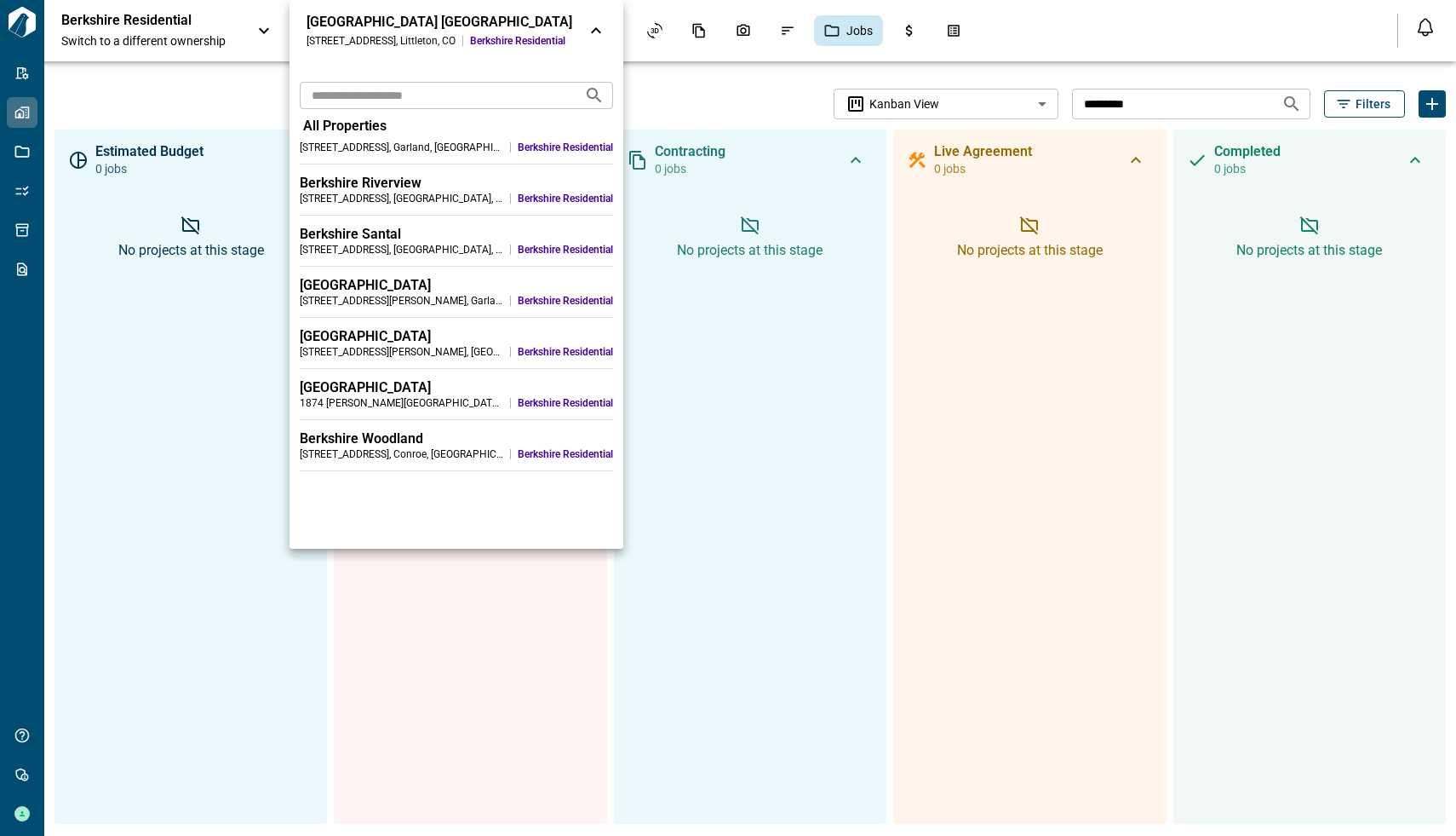
scroll to position [1893, 0]
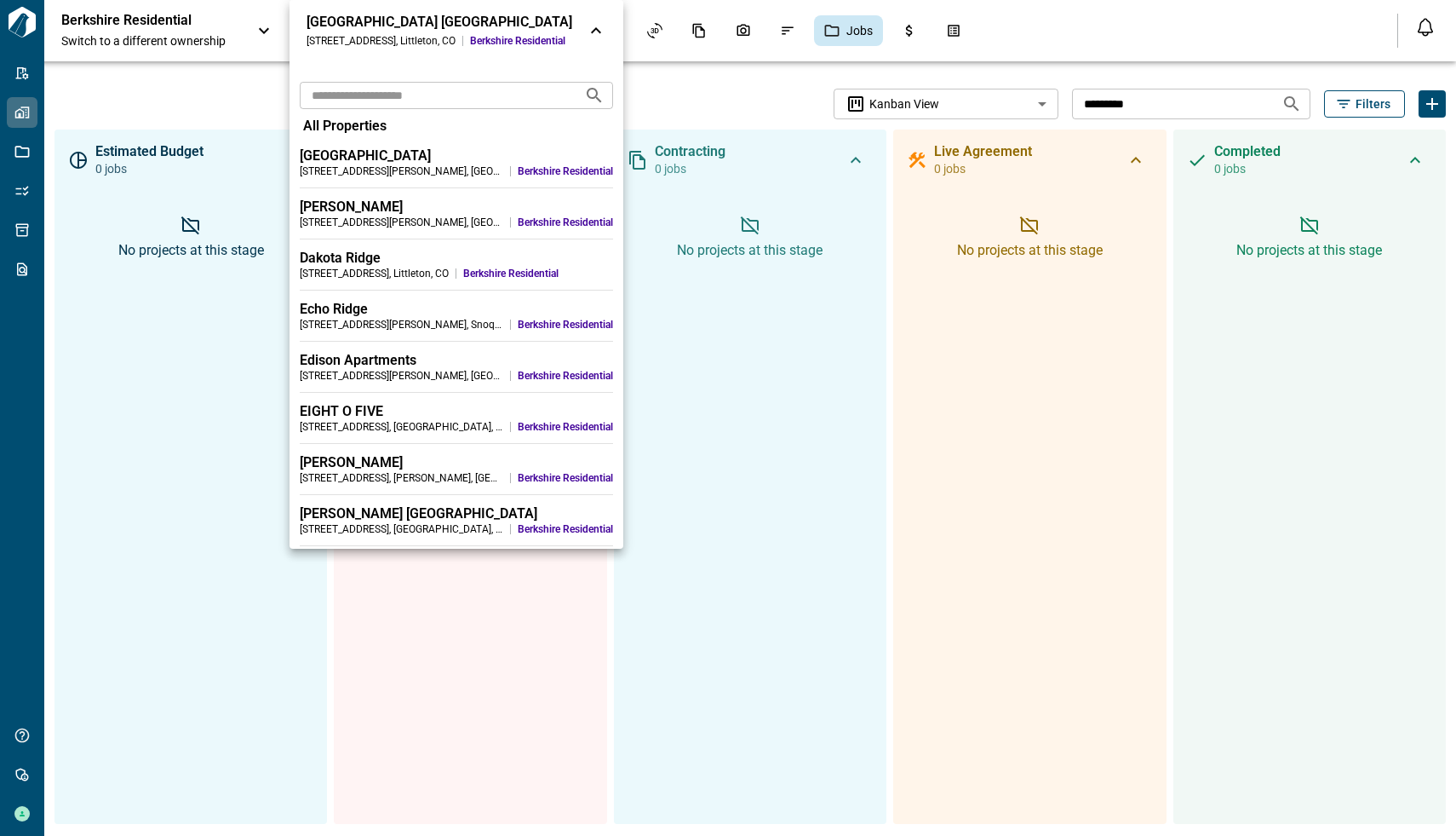
click at [463, 386] on div "[GEOGRAPHIC_DATA] [GEOGRAPHIC_DATA] ([DATE]) , [GEOGRAPHIC_DATA] , [GEOGRAPHIC_…" at bounding box center [456, 344] width 334 height 409
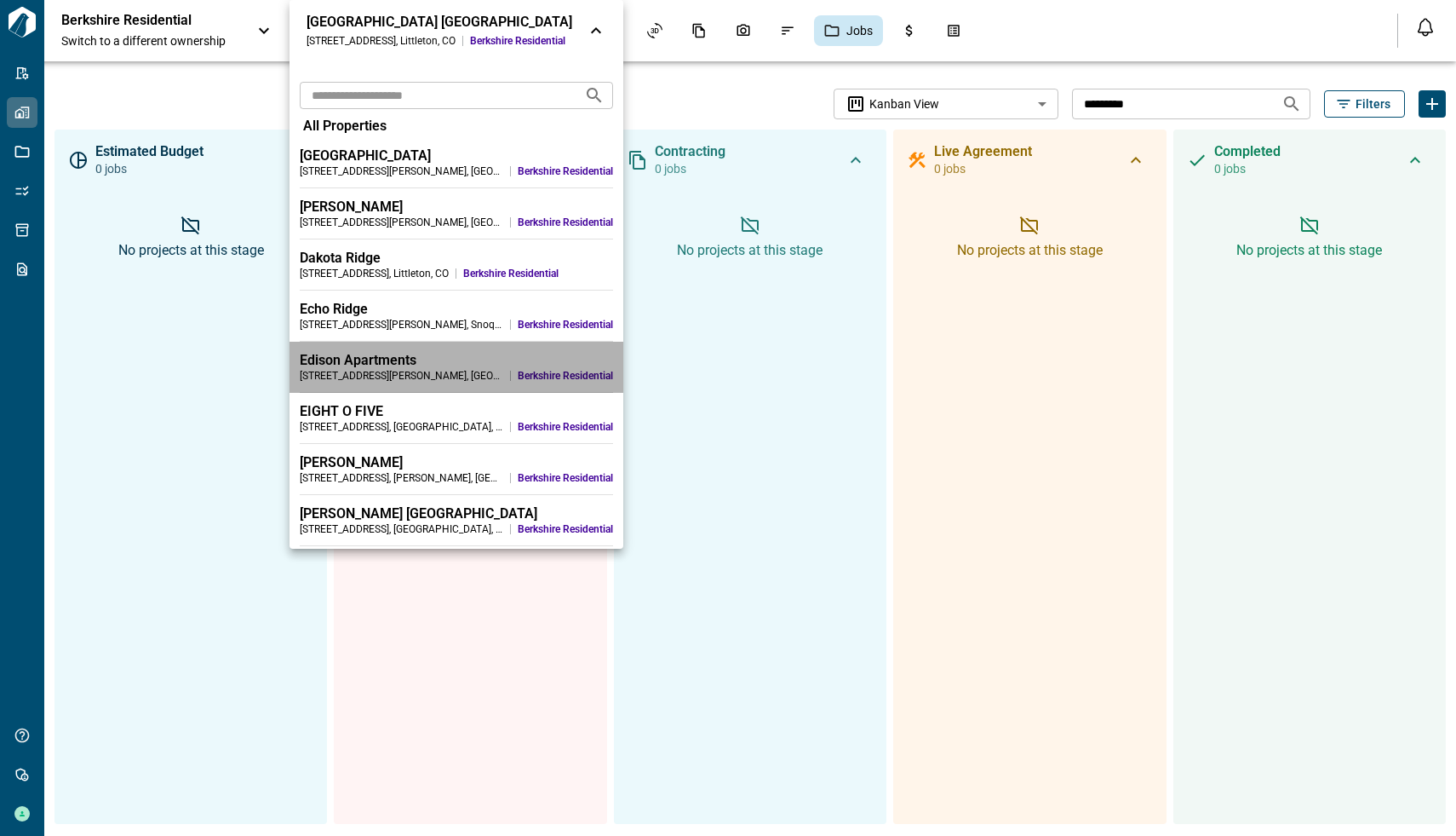
click at [463, 386] on div "Edison Apartments [STREET_ADDRESS][PERSON_NAME] [GEOGRAPHIC_DATA] Residential" at bounding box center [456, 373] width 314 height 41
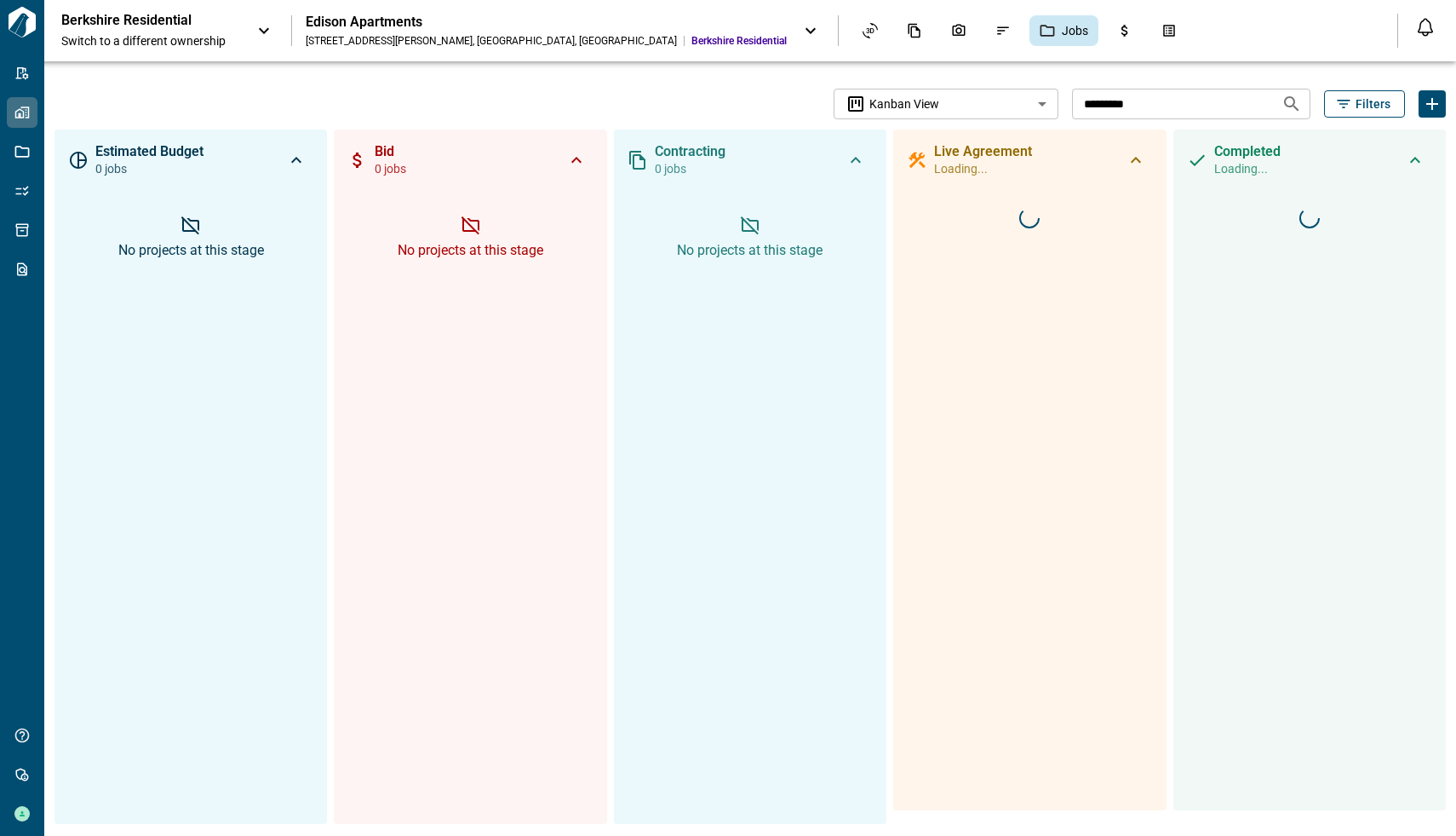
click at [265, 28] on icon at bounding box center [263, 30] width 21 height 21
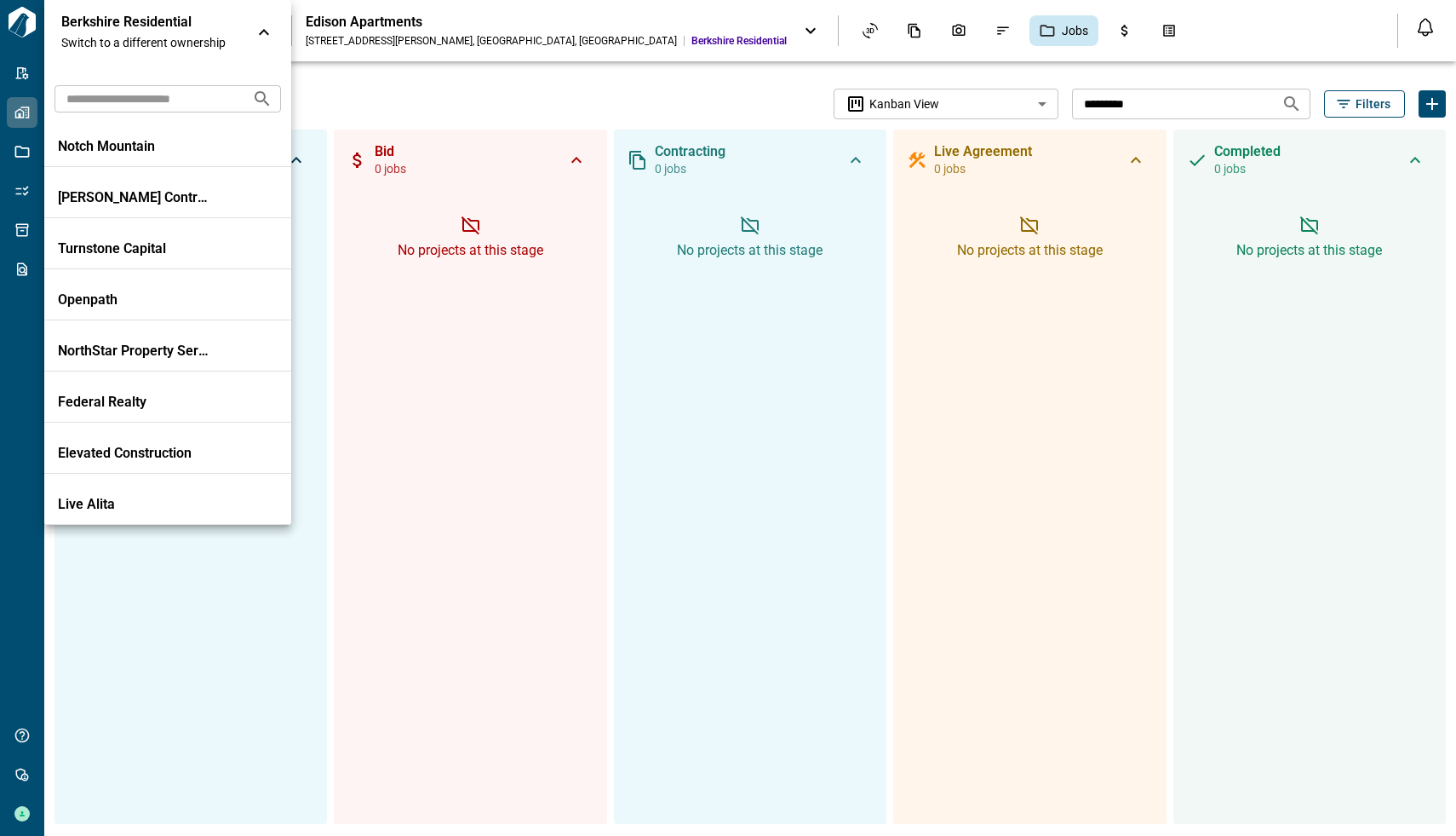
click at [229, 92] on input "text" at bounding box center [146, 98] width 184 height 31
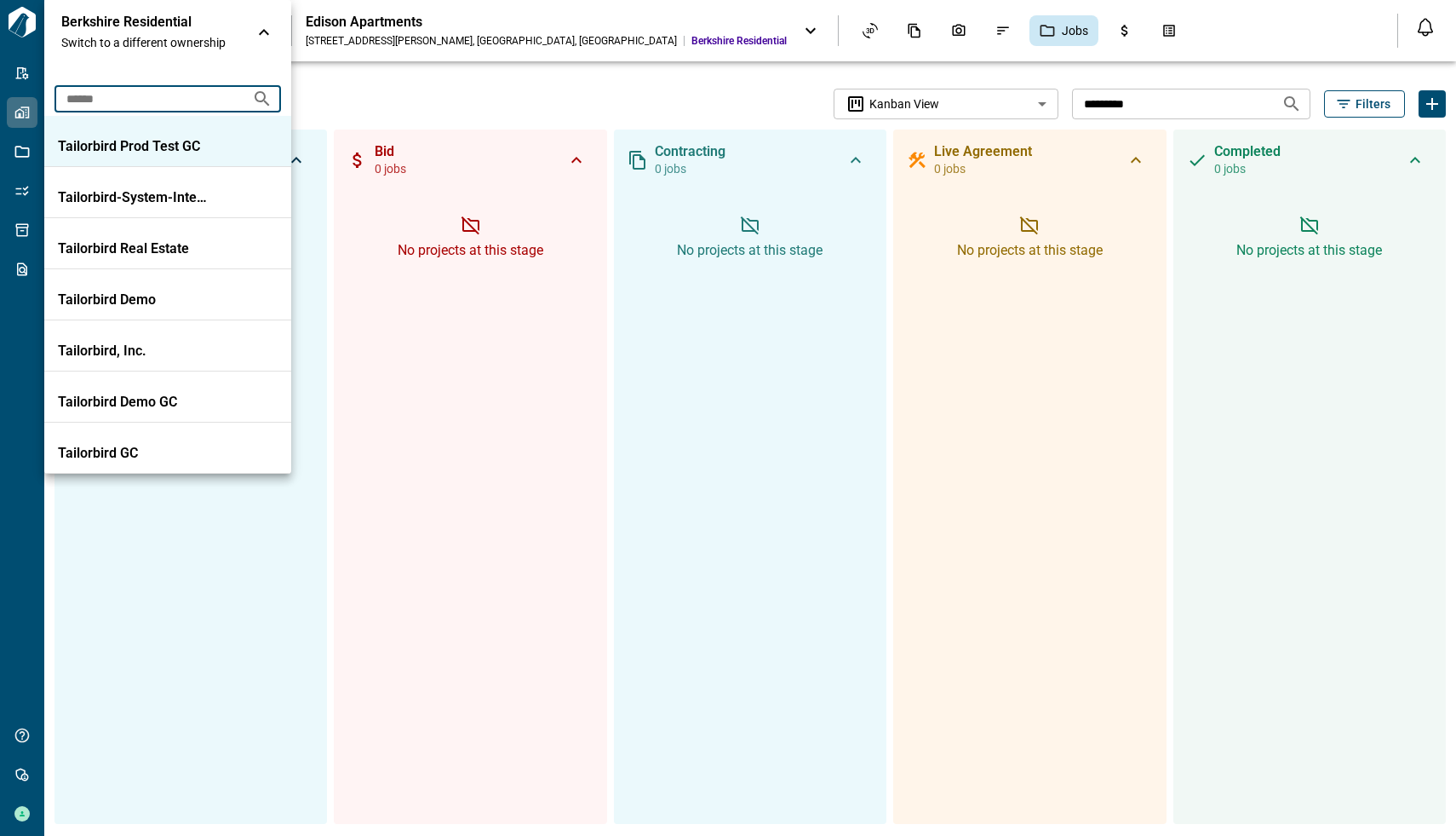
type input "******"
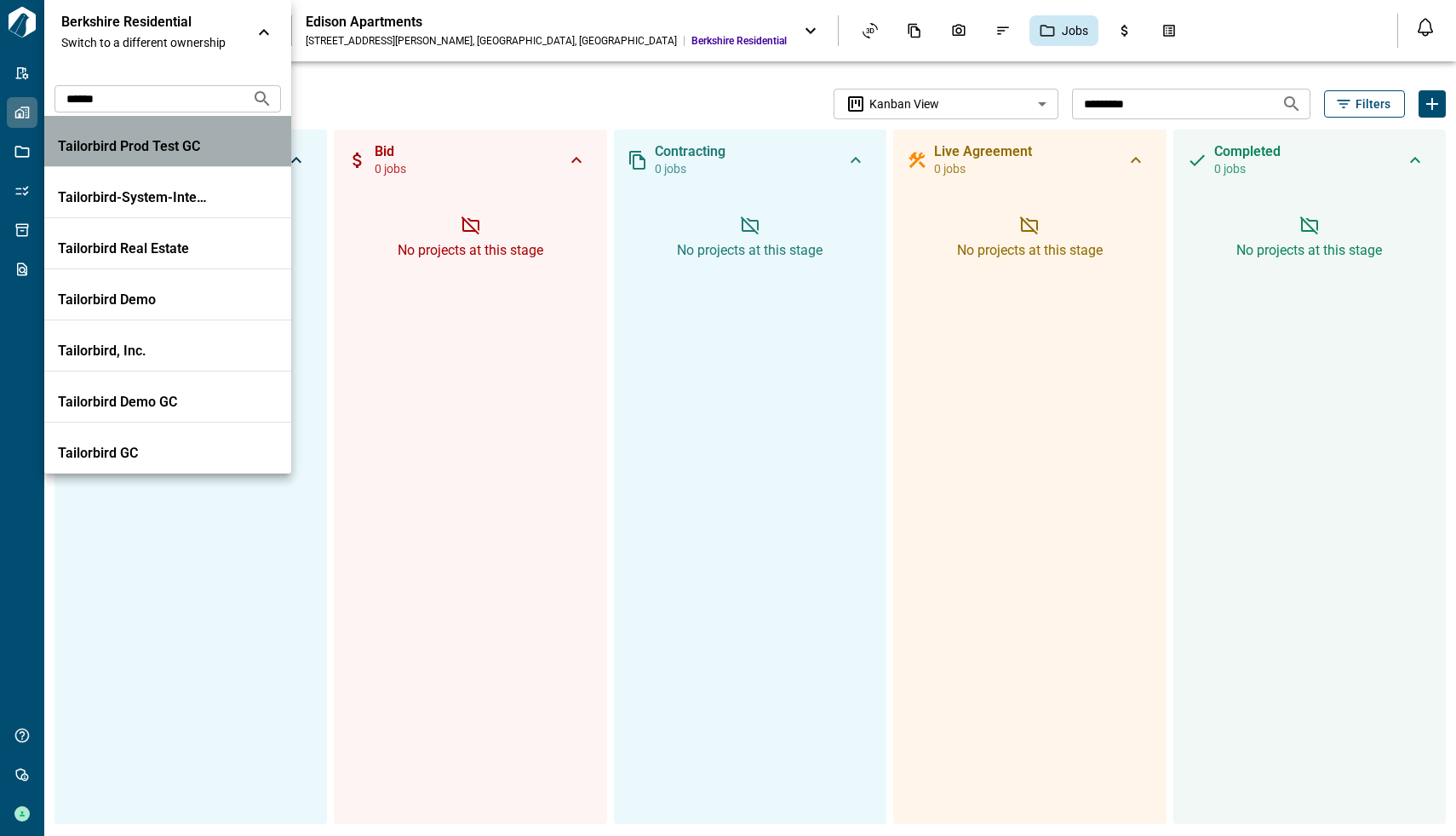
click at [196, 144] on p "Tailorbird Prod Test GC" at bounding box center [135, 146] width 153 height 17
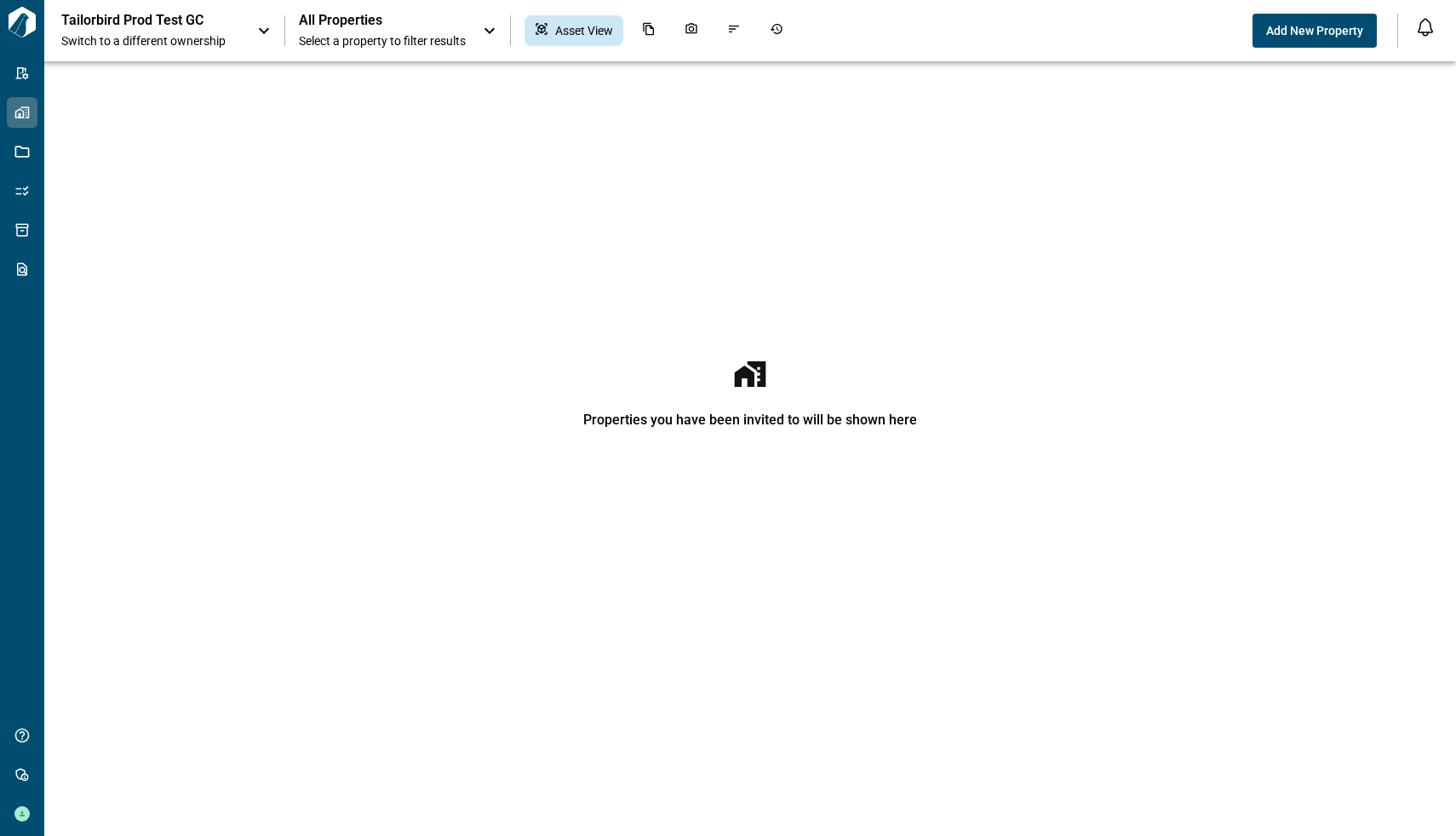
click at [491, 30] on icon at bounding box center [490, 31] width 10 height 6
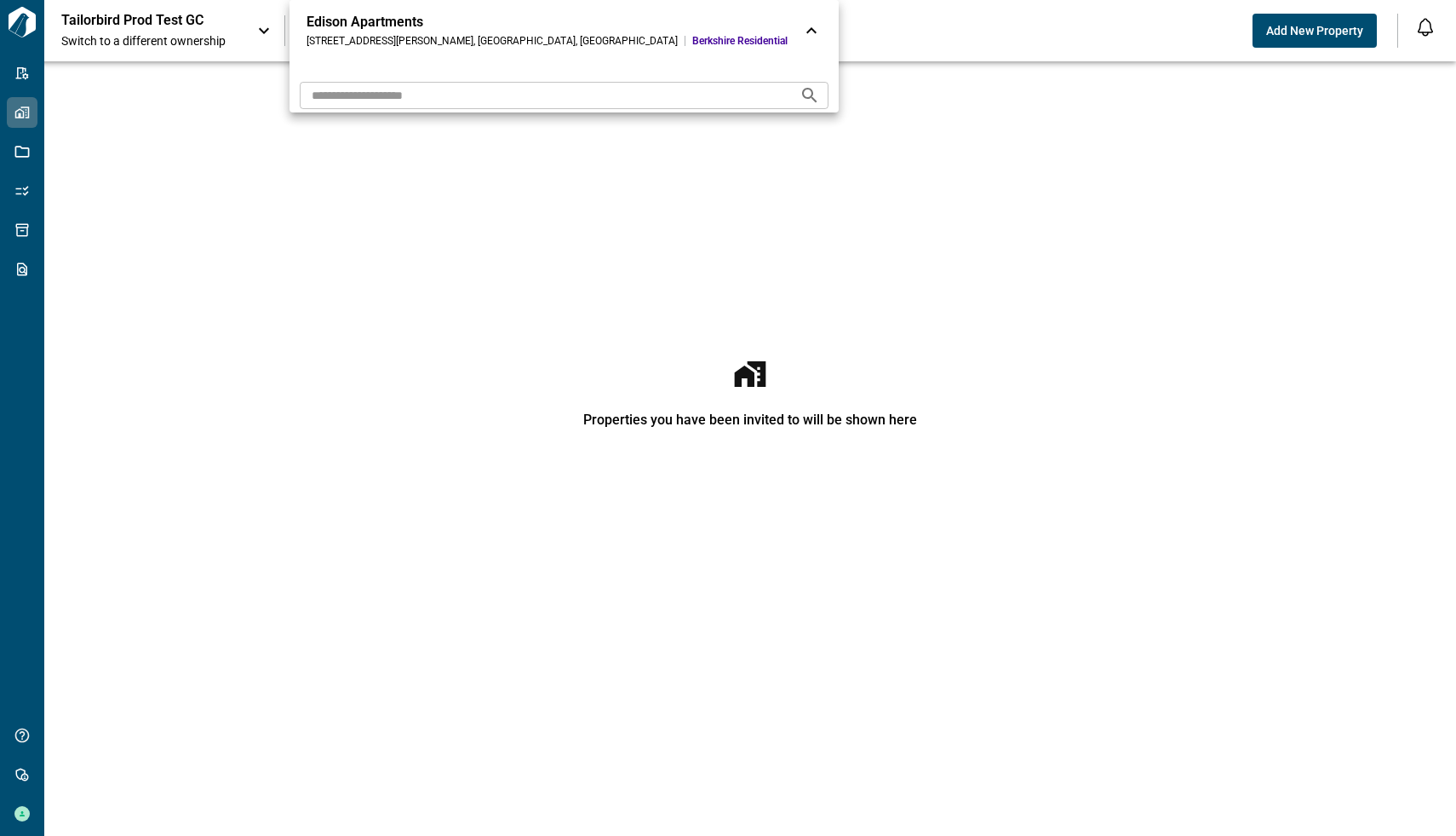
click at [491, 30] on div "Edison Apartments [STREET_ADDRESS][PERSON_NAME] [GEOGRAPHIC_DATA] Residential" at bounding box center [547, 30] width 481 height 34
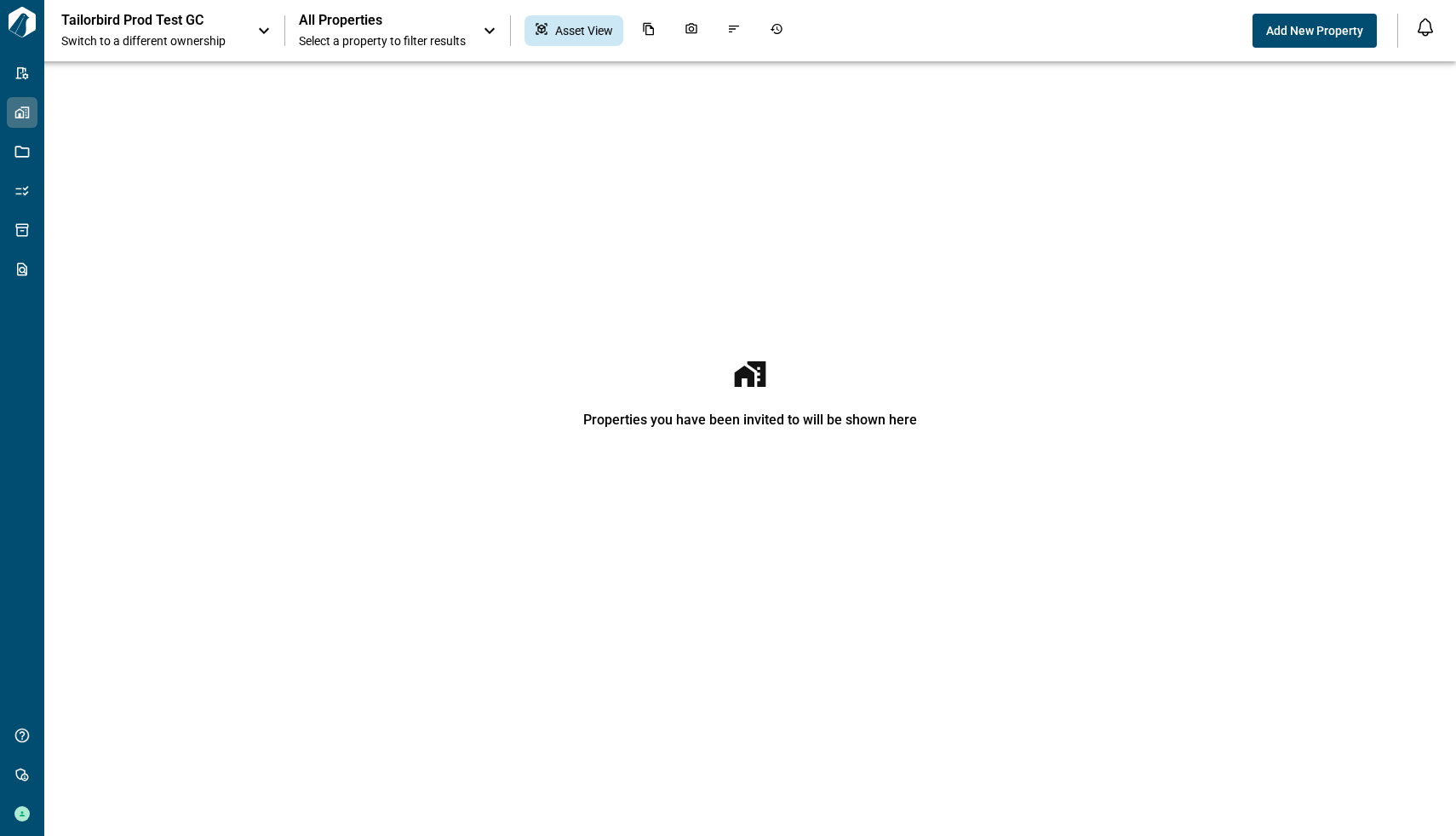
click at [258, 35] on icon at bounding box center [263, 30] width 21 height 21
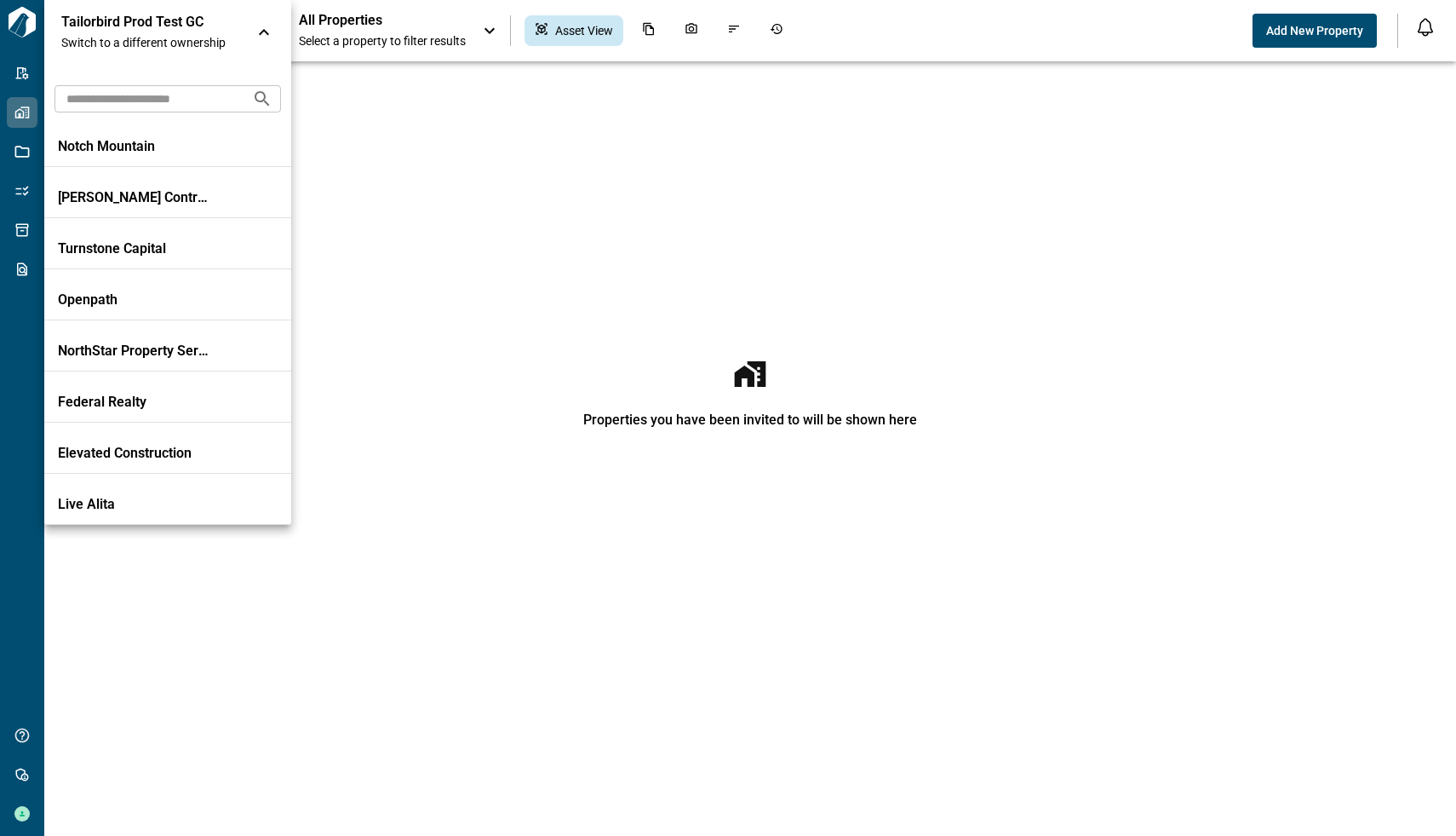
click at [219, 92] on input "text" at bounding box center [146, 98] width 184 height 31
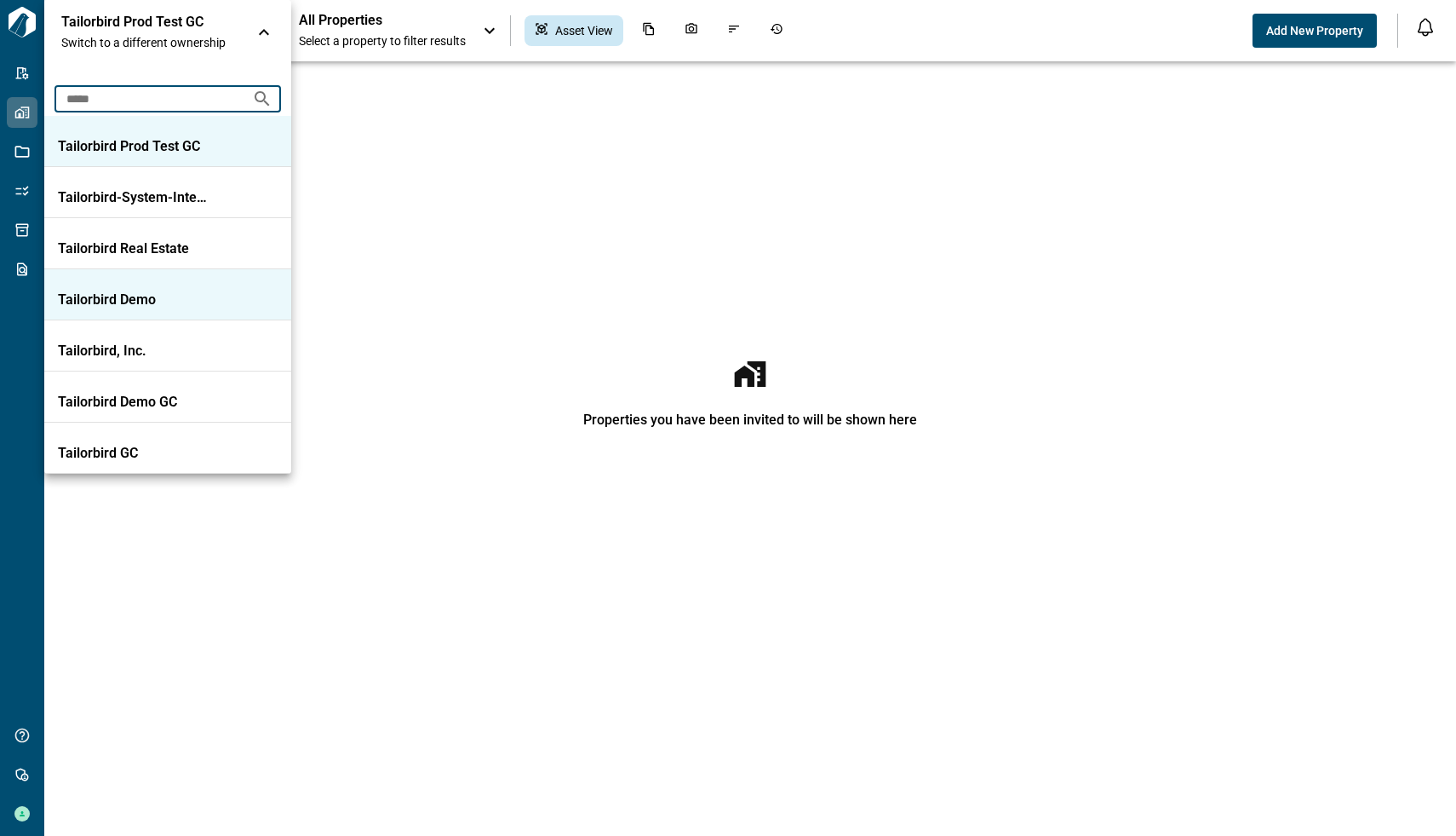
type input "*****"
click at [137, 295] on p "Tailorbird Demo" at bounding box center [135, 299] width 153 height 17
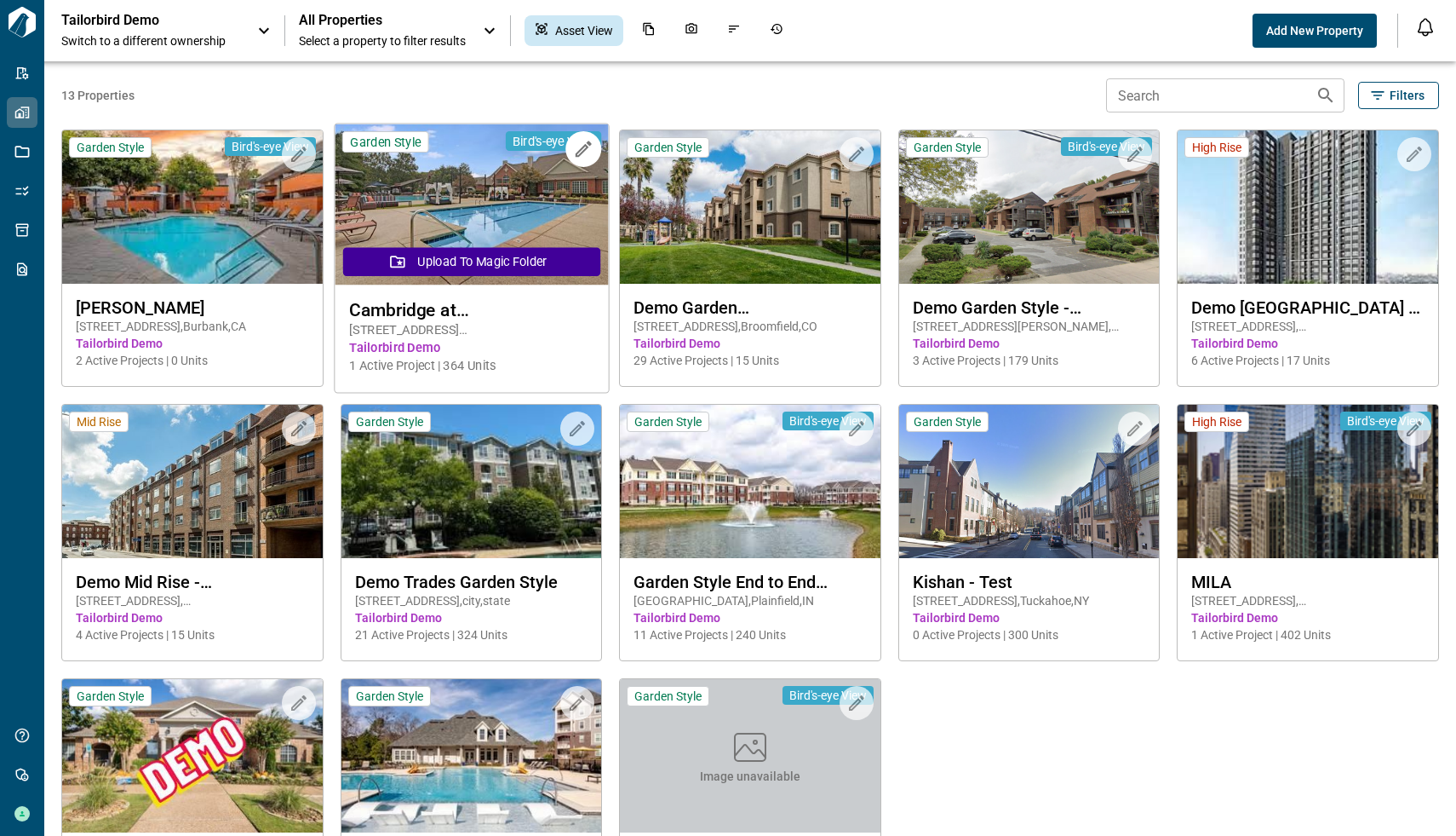
click at [525, 193] on img at bounding box center [471, 205] width 273 height 161
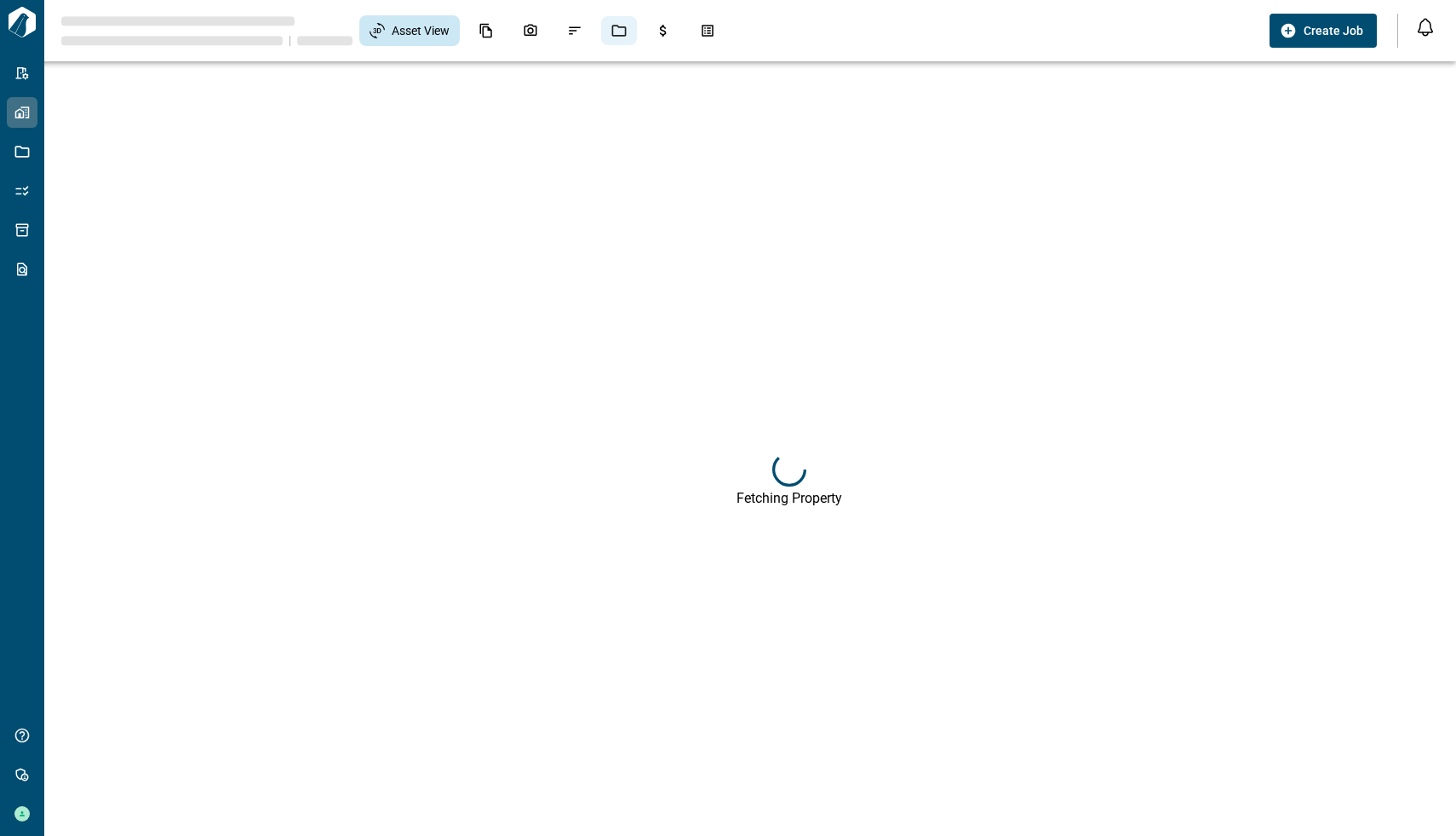
click at [626, 38] on div "Jobs" at bounding box center [618, 30] width 35 height 29
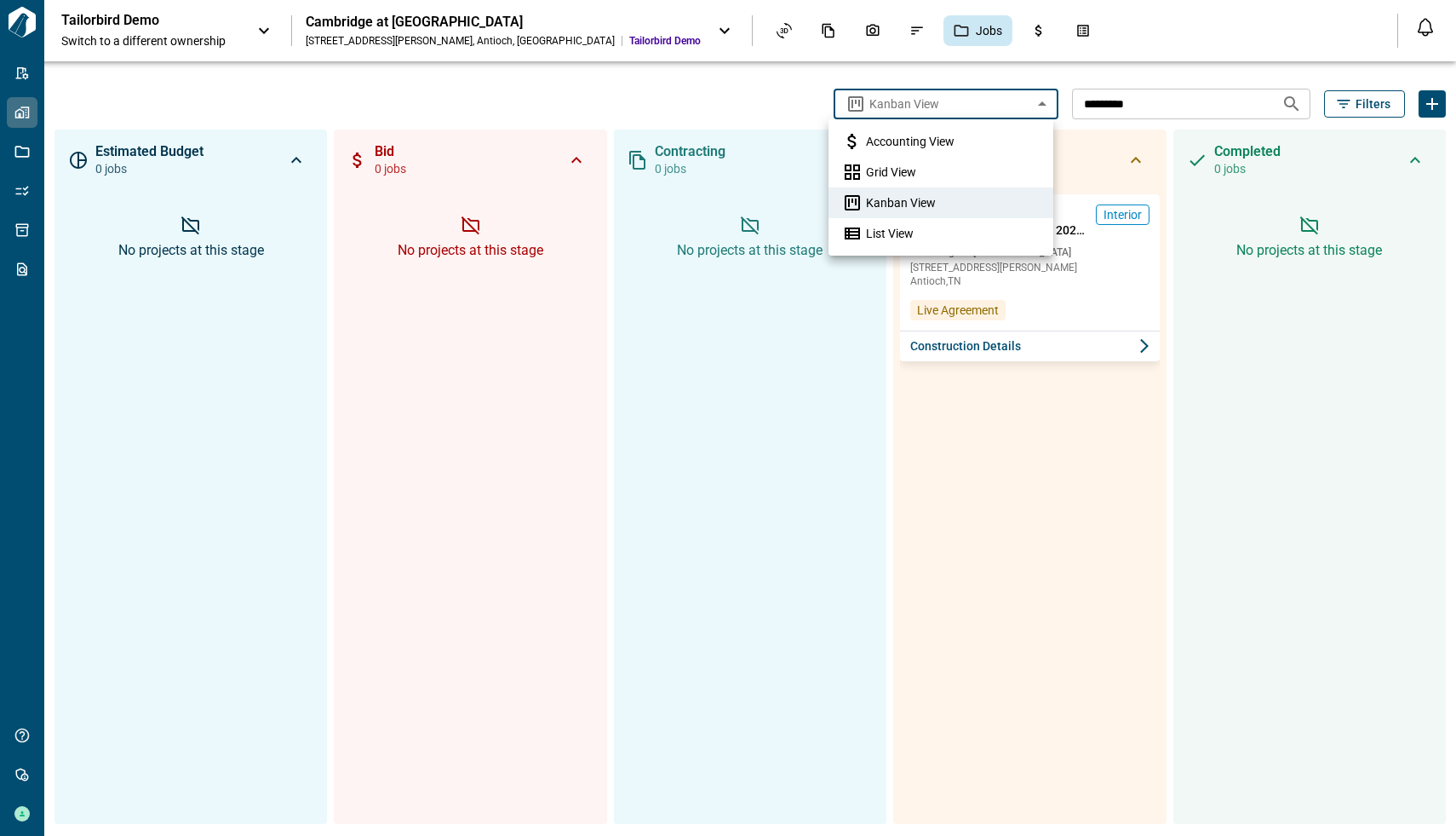
click at [897, 105] on body "**********" at bounding box center [728, 418] width 1456 height 836
